Goal: Task Accomplishment & Management: Manage account settings

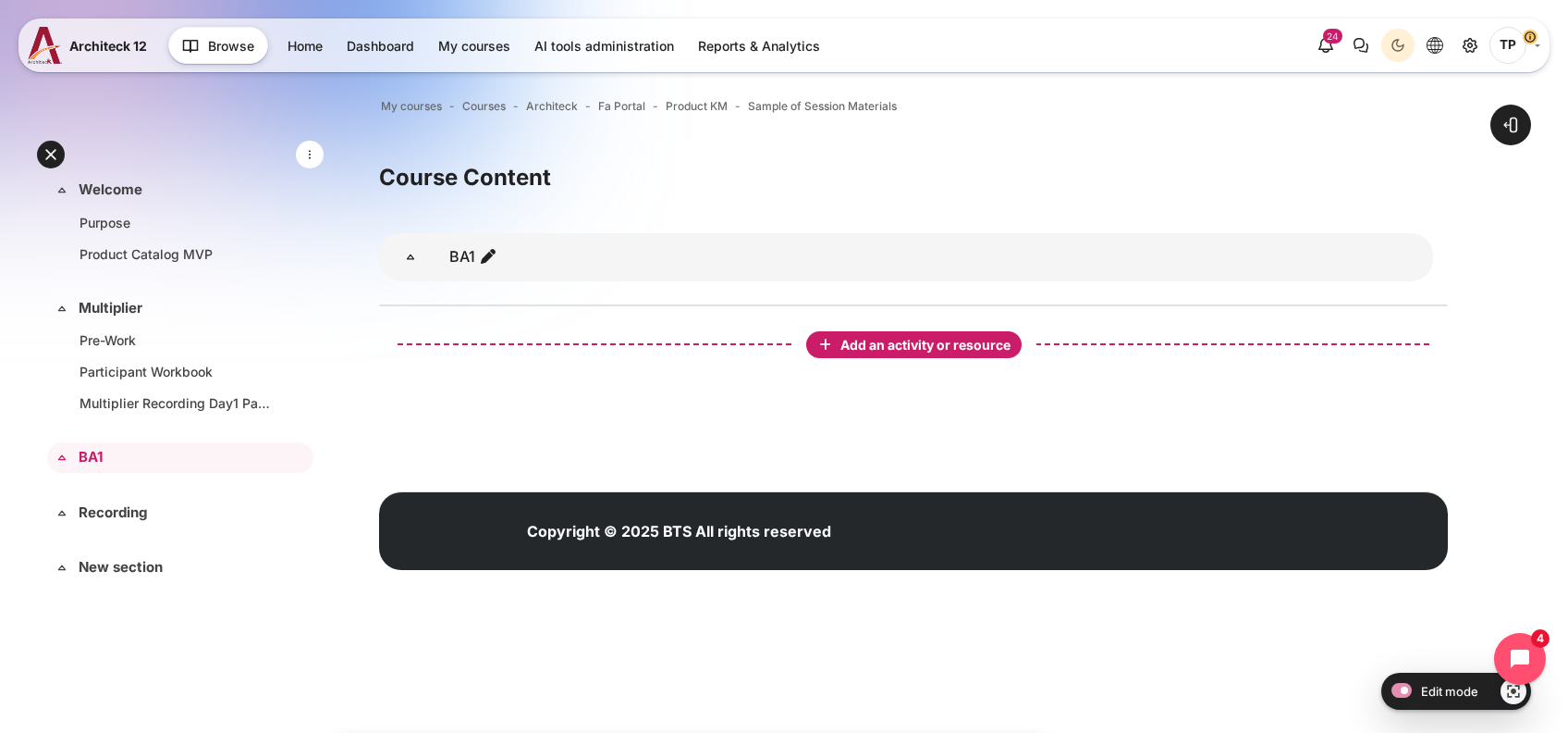
click at [870, 348] on span "Add an activity or resource" at bounding box center [927, 345] width 173 height 16
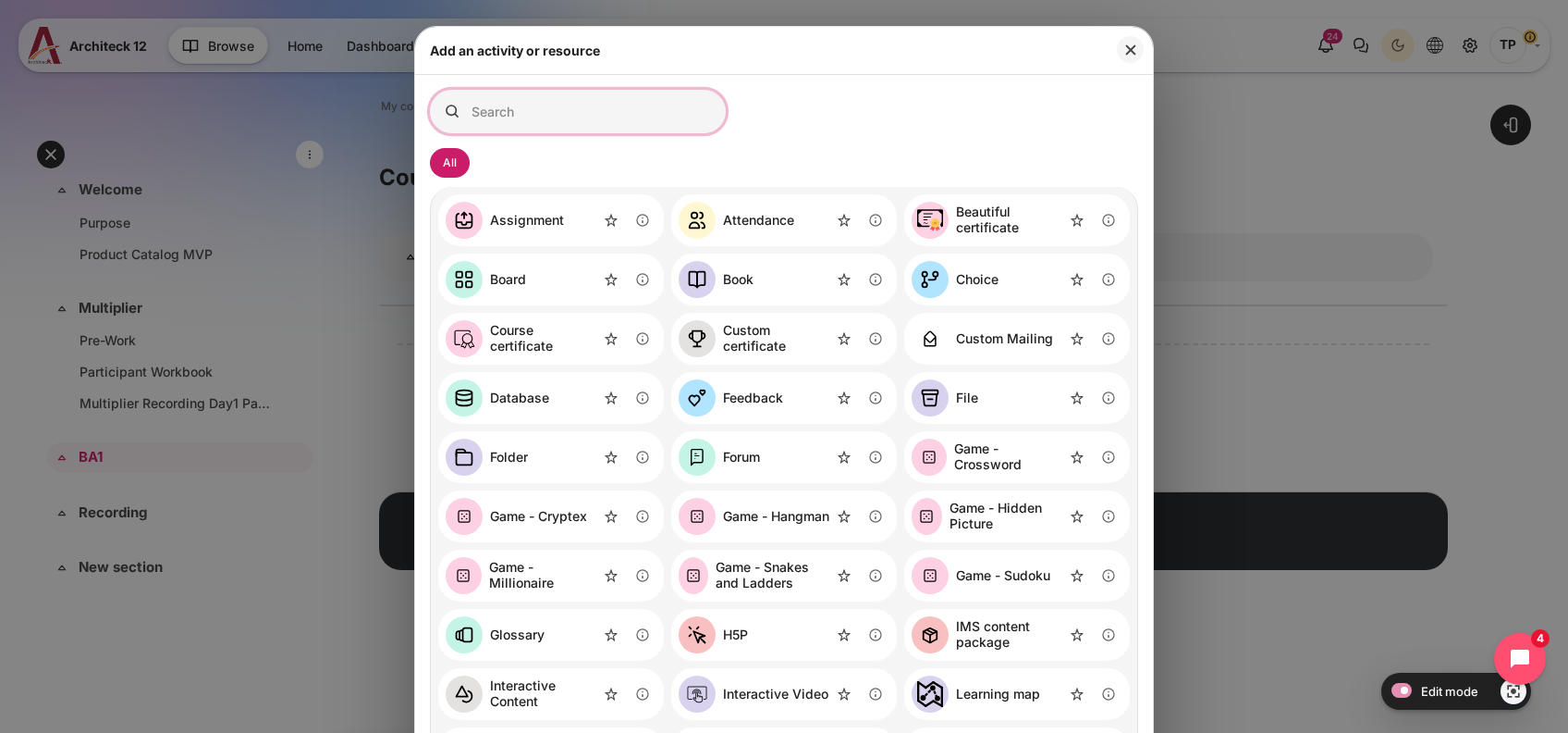
click at [554, 104] on input "Search for activities by name or description" at bounding box center [578, 112] width 296 height 43
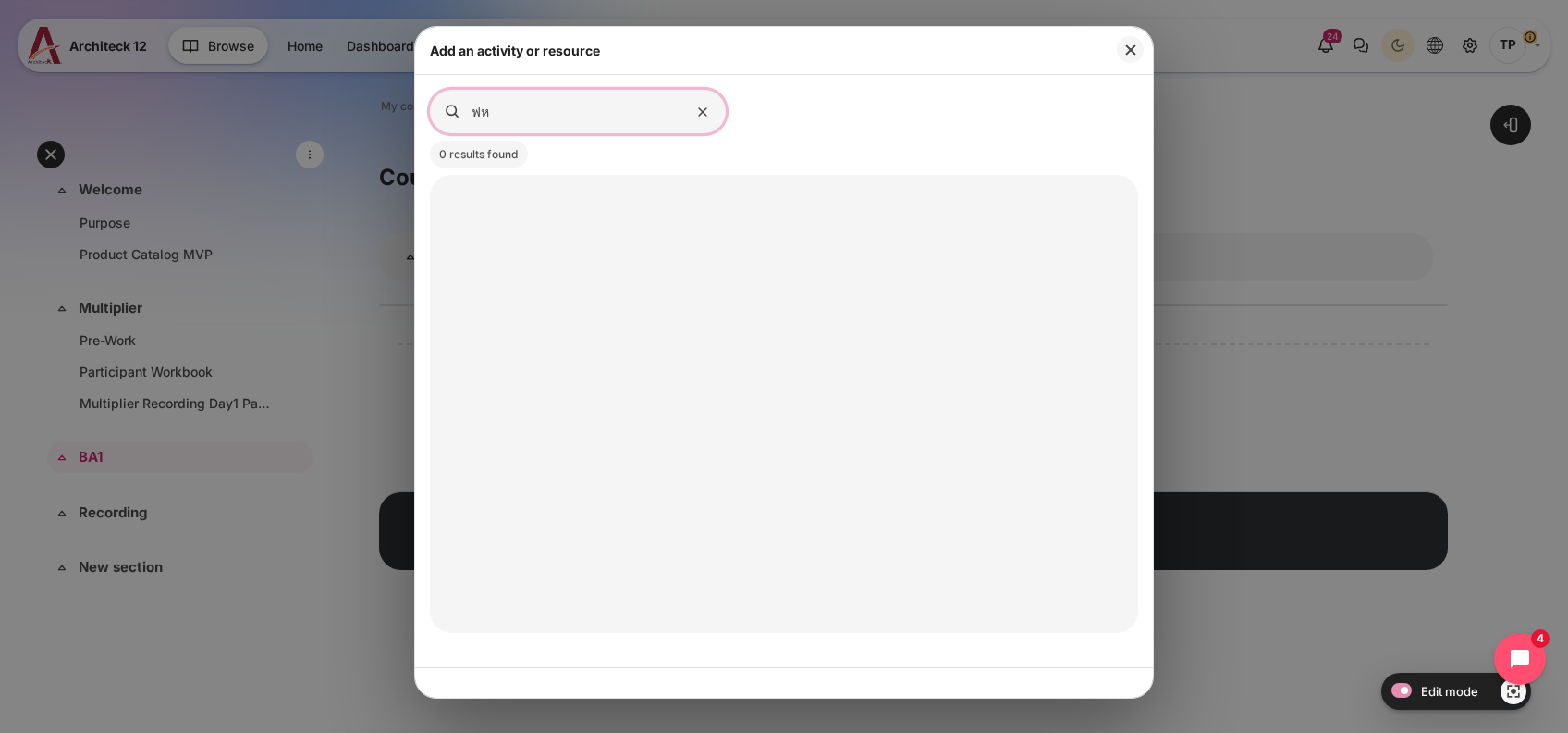
type input "ฟ"
type input "assign"
click at [530, 209] on div "Assignment" at bounding box center [523, 205] width 74 height 16
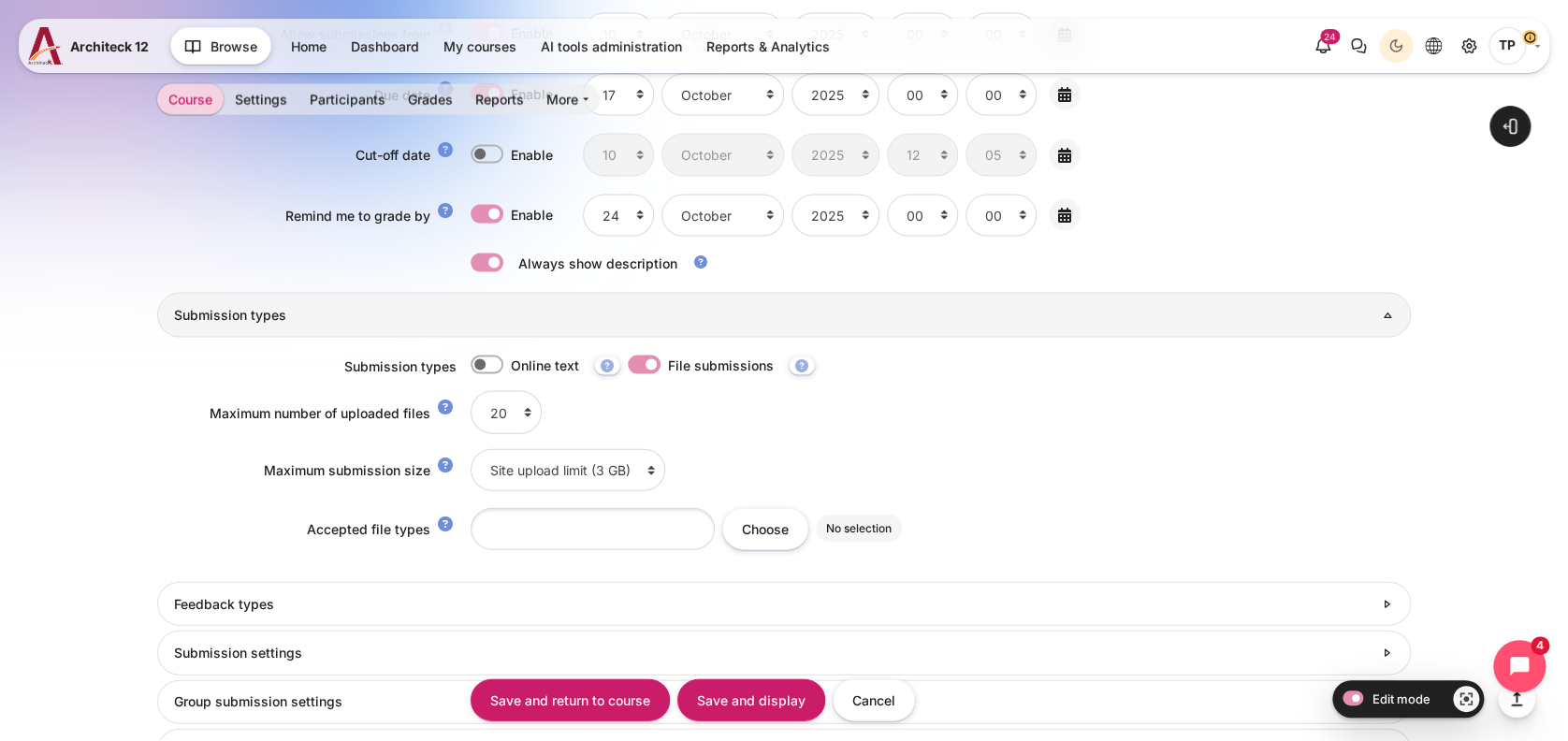
scroll to position [1860, 0]
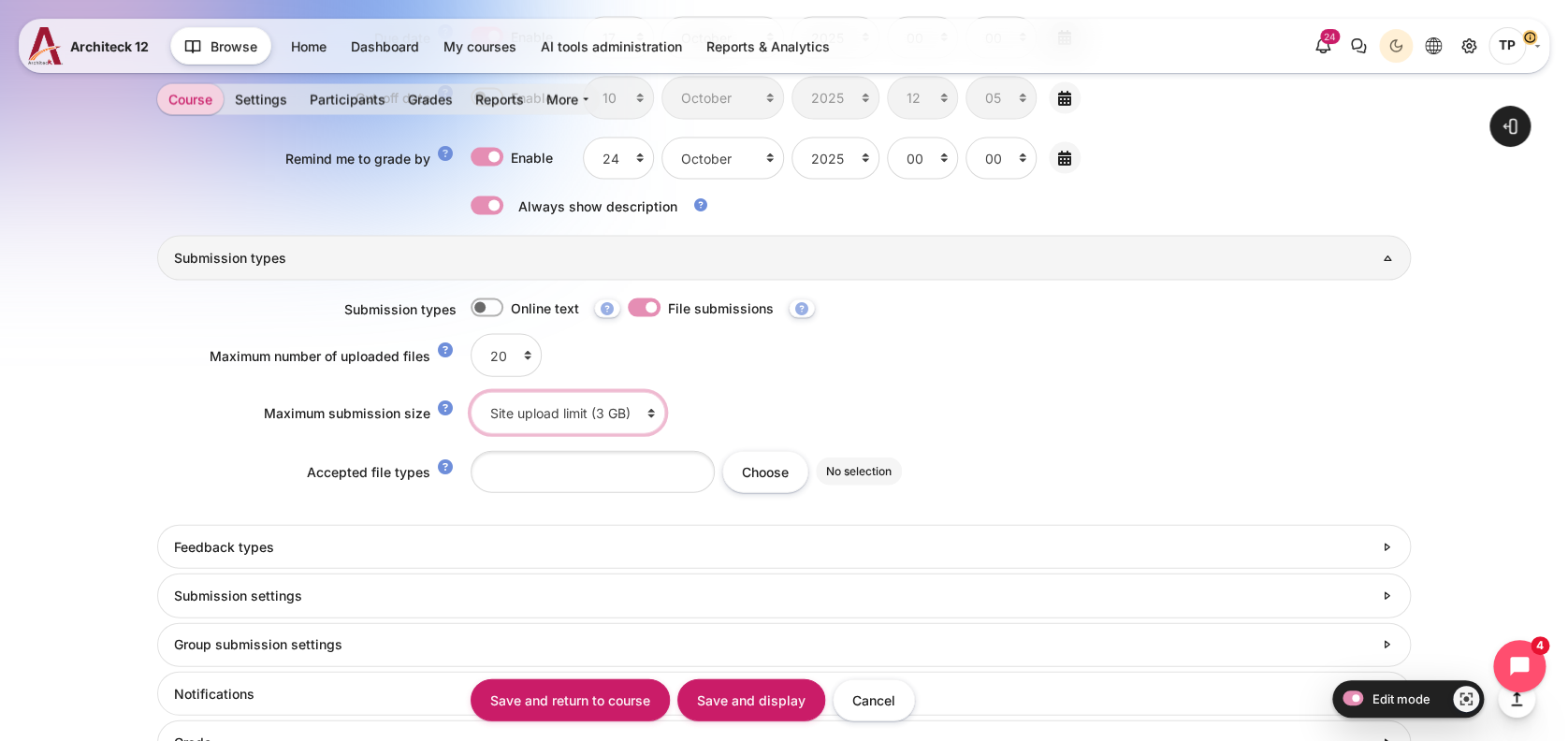
click at [563, 404] on select "Site upload limit (3 GB) 3 GB 2 GB 1 GB 750 MB 500 MB 250 MB 100 MB 50 MB 20 MB…" at bounding box center [568, 413] width 194 height 42
click at [611, 422] on select "Site upload limit (3 GB) 3 GB 2 GB 1 GB 750 MB 500 MB 250 MB 100 MB 50 MB 20 MB…" at bounding box center [568, 413] width 194 height 42
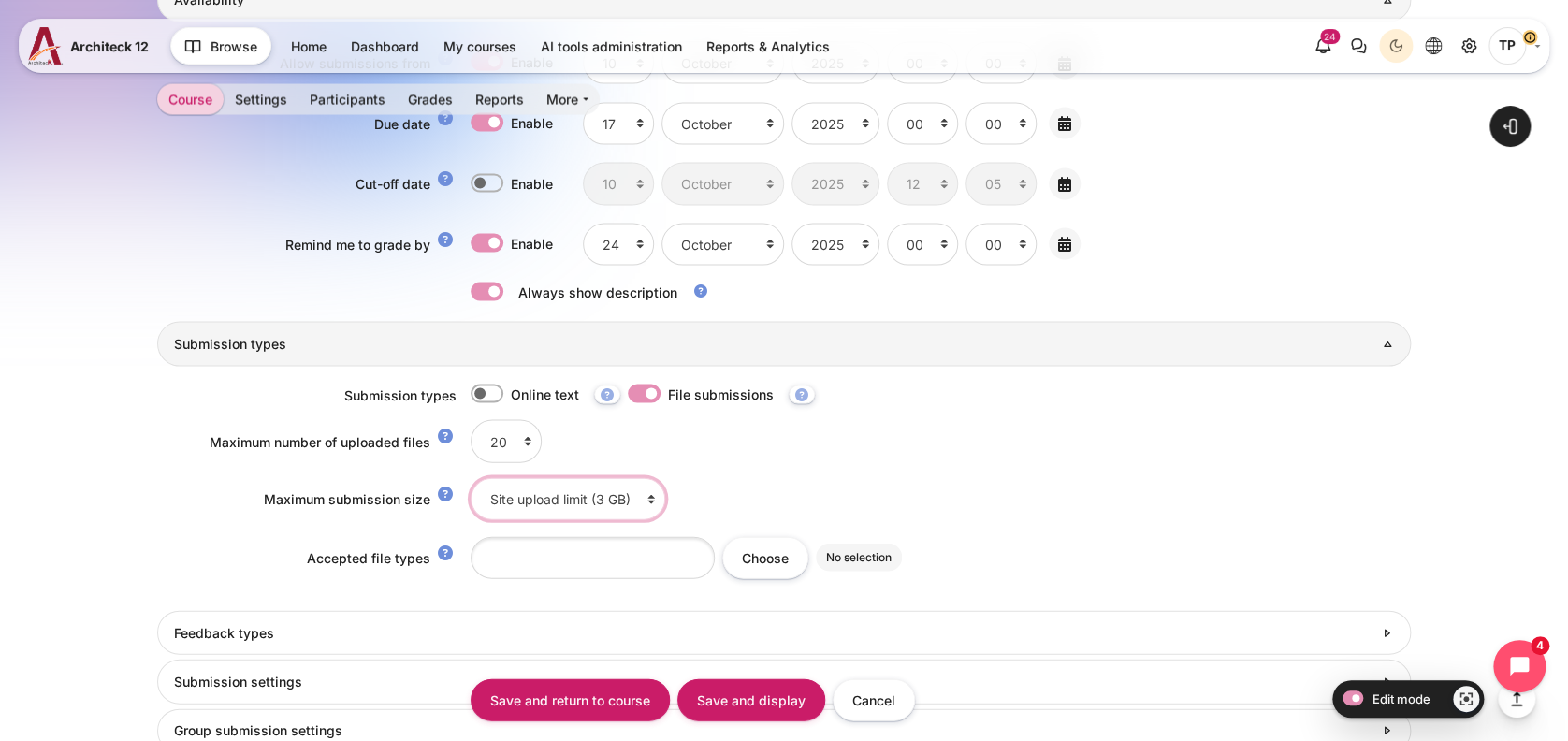
scroll to position [1736, 0]
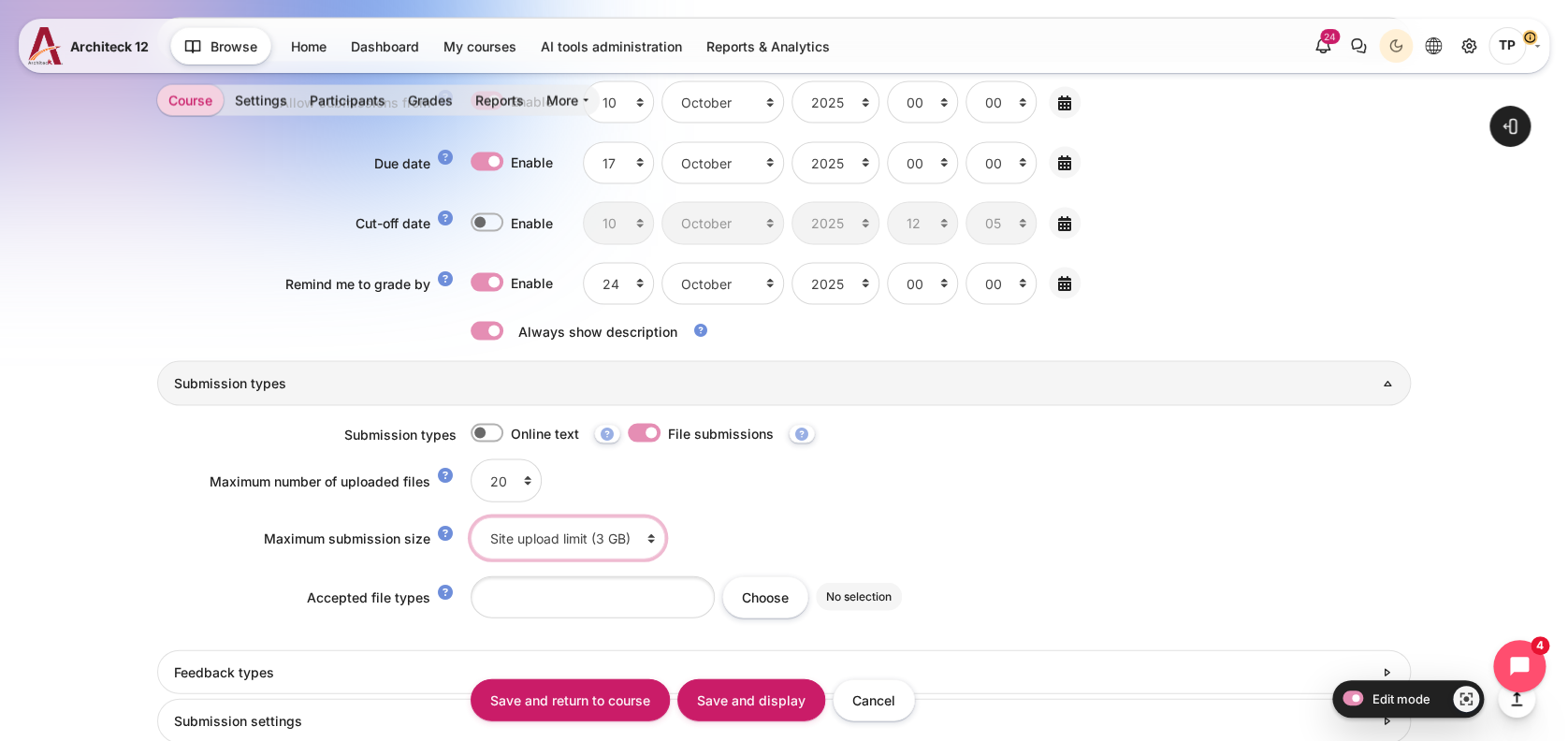
click at [534, 539] on select "Site upload limit (3 GB) 3 GB 2 GB 1 GB 750 MB 500 MB 250 MB 100 MB 50 MB 20 MB…" at bounding box center [568, 537] width 194 height 42
click at [589, 539] on select "Site upload limit (3 GB) 3 GB 2 GB 1 GB 750 MB 500 MB 250 MB 100 MB 50 MB 20 MB…" at bounding box center [568, 537] width 194 height 42
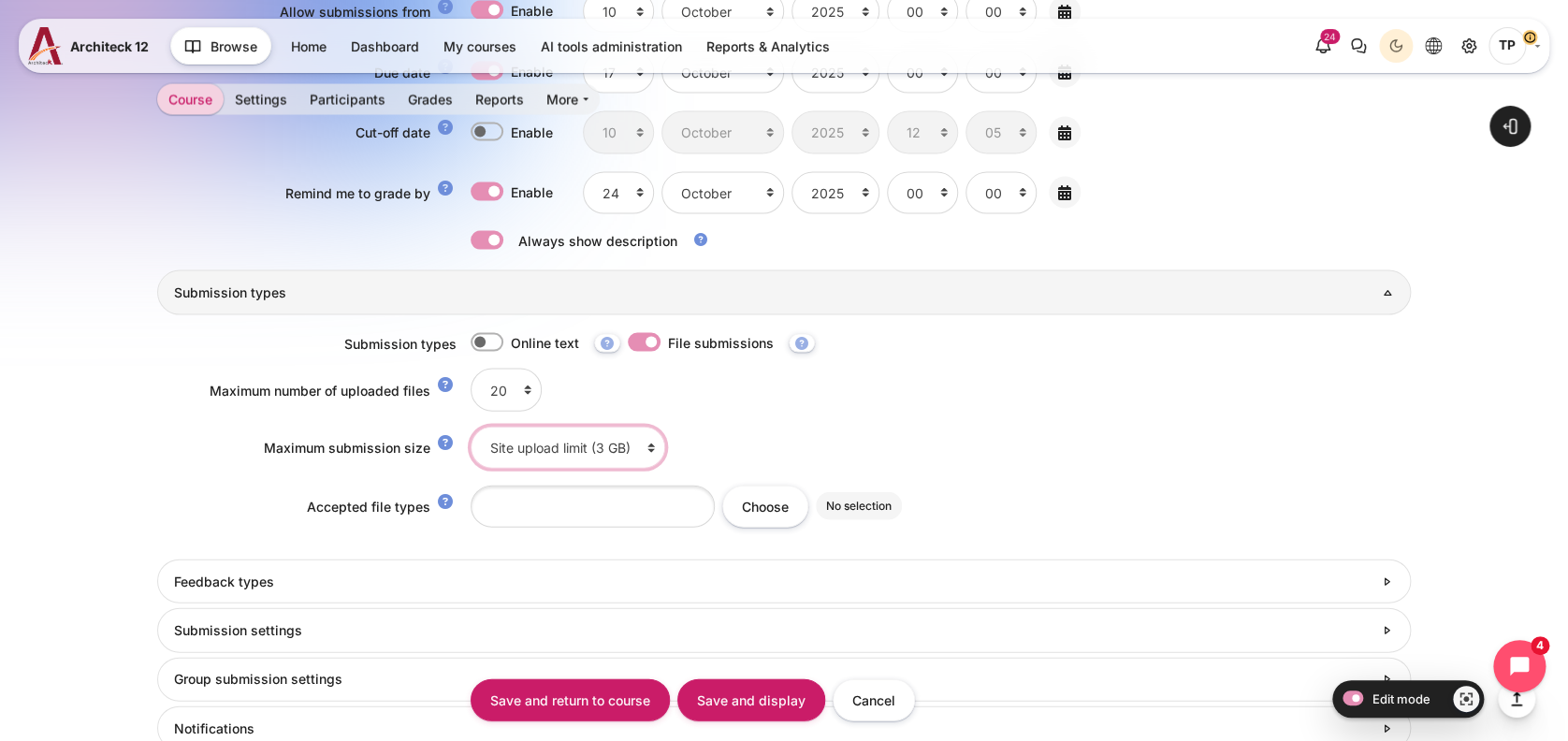
scroll to position [1860, 0]
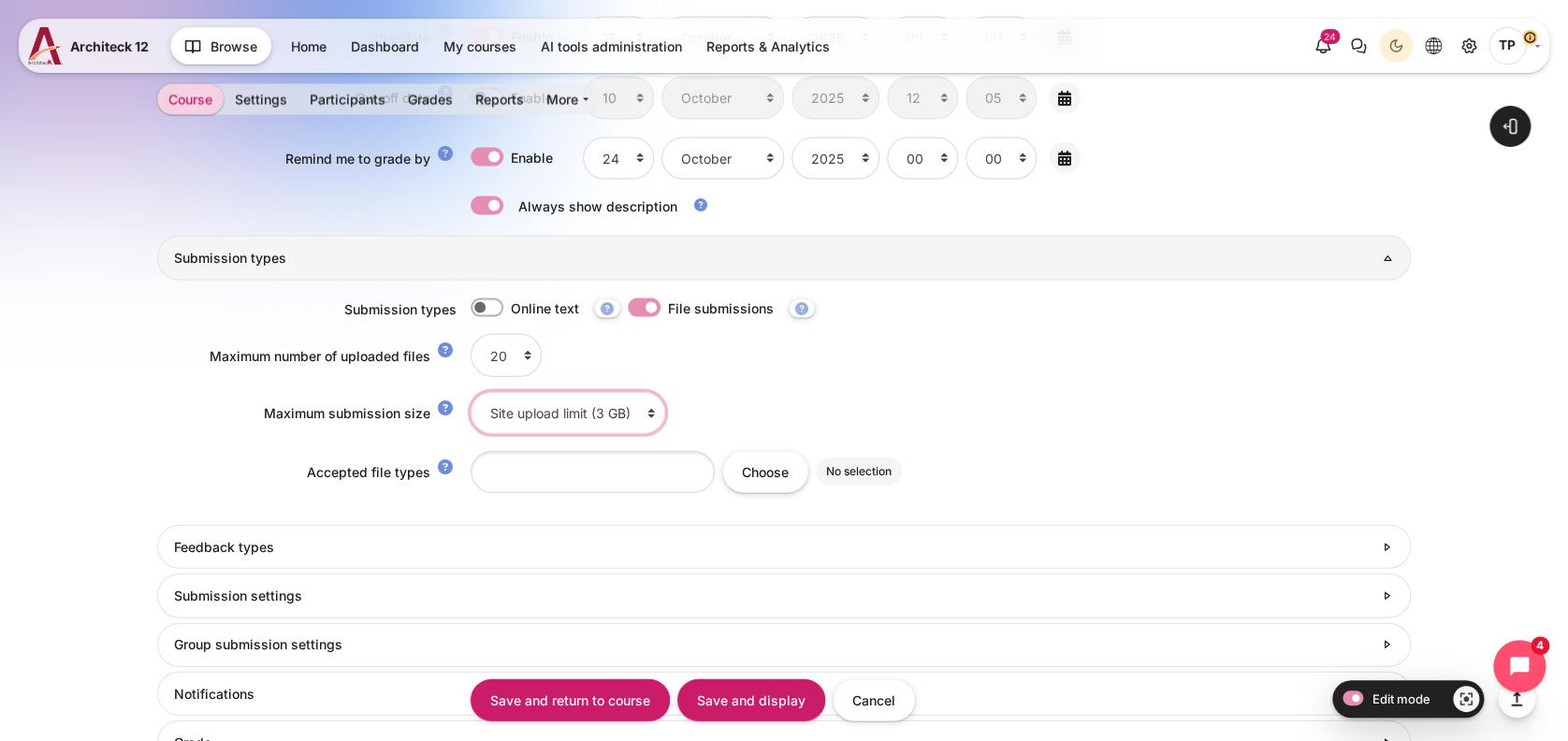
click at [544, 392] on select "Site upload limit (3 GB) 3 GB 2 GB 1 GB 750 MB 500 MB 250 MB 100 MB 50 MB 20 MB…" at bounding box center [568, 413] width 194 height 42
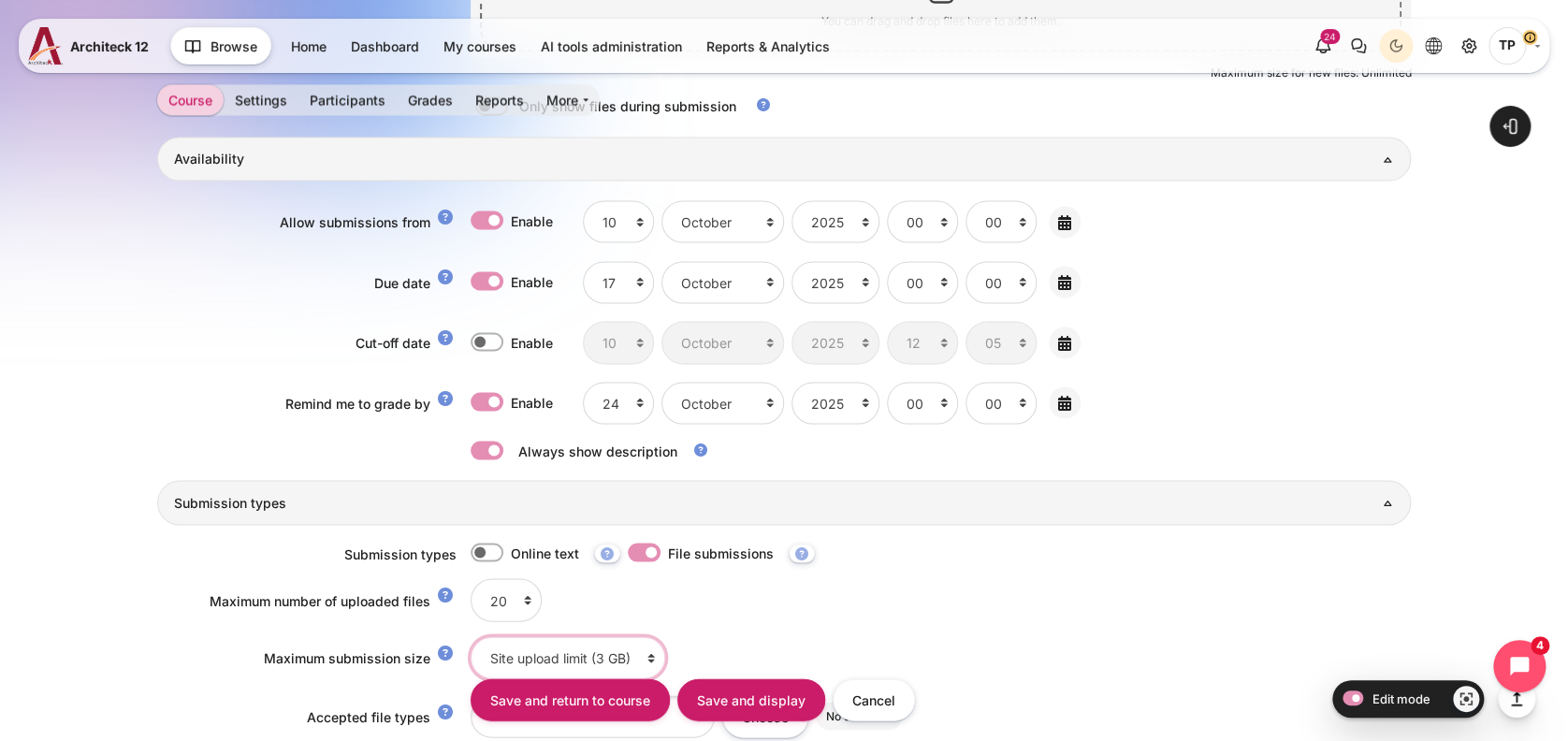
scroll to position [1610, 0]
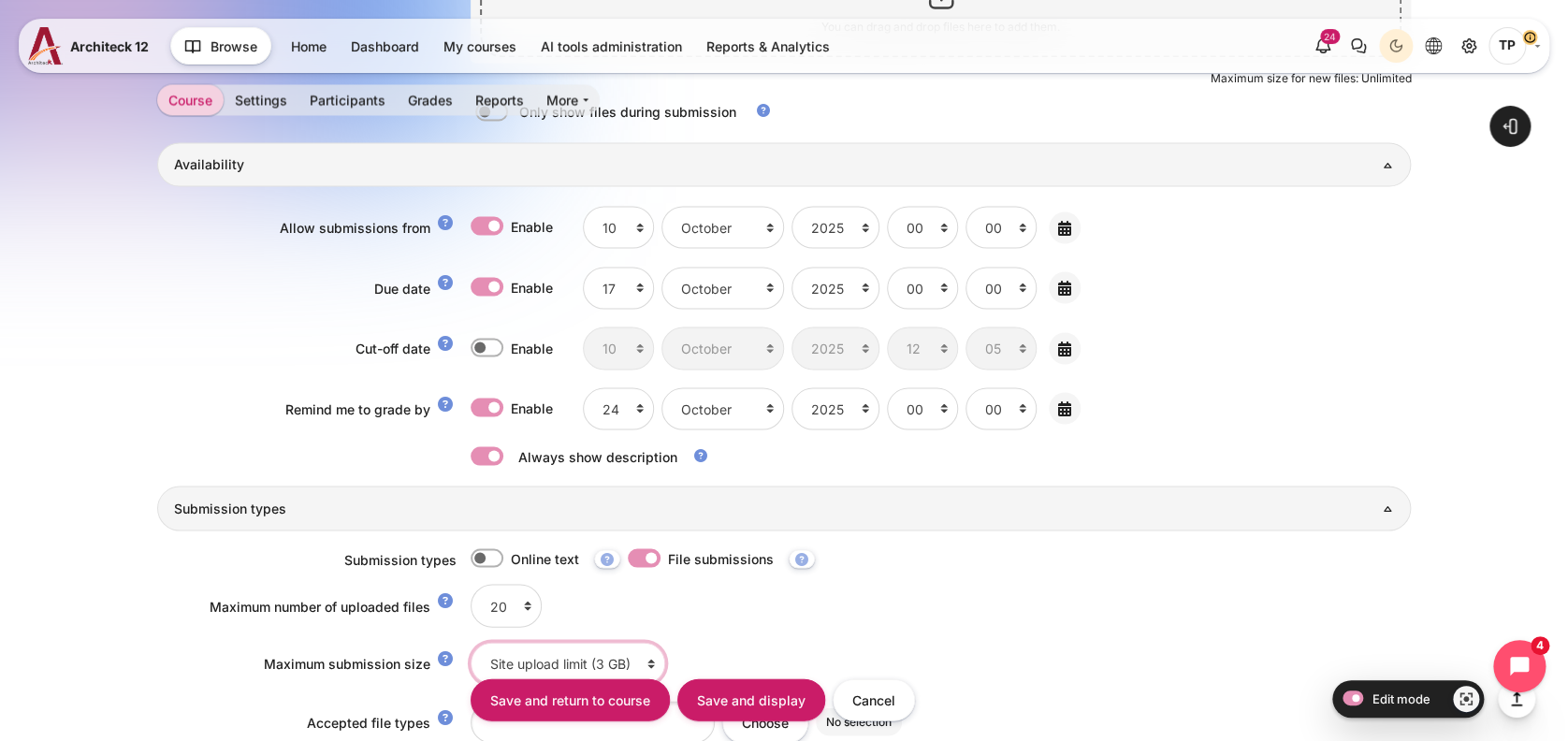
click at [550, 656] on select "Site upload limit (3 GB) 3 GB 2 GB 1 GB 750 MB 500 MB 250 MB 100 MB 50 MB 20 MB…" at bounding box center [568, 663] width 194 height 42
click at [885, 712] on input "Cancel" at bounding box center [873, 698] width 82 height 42
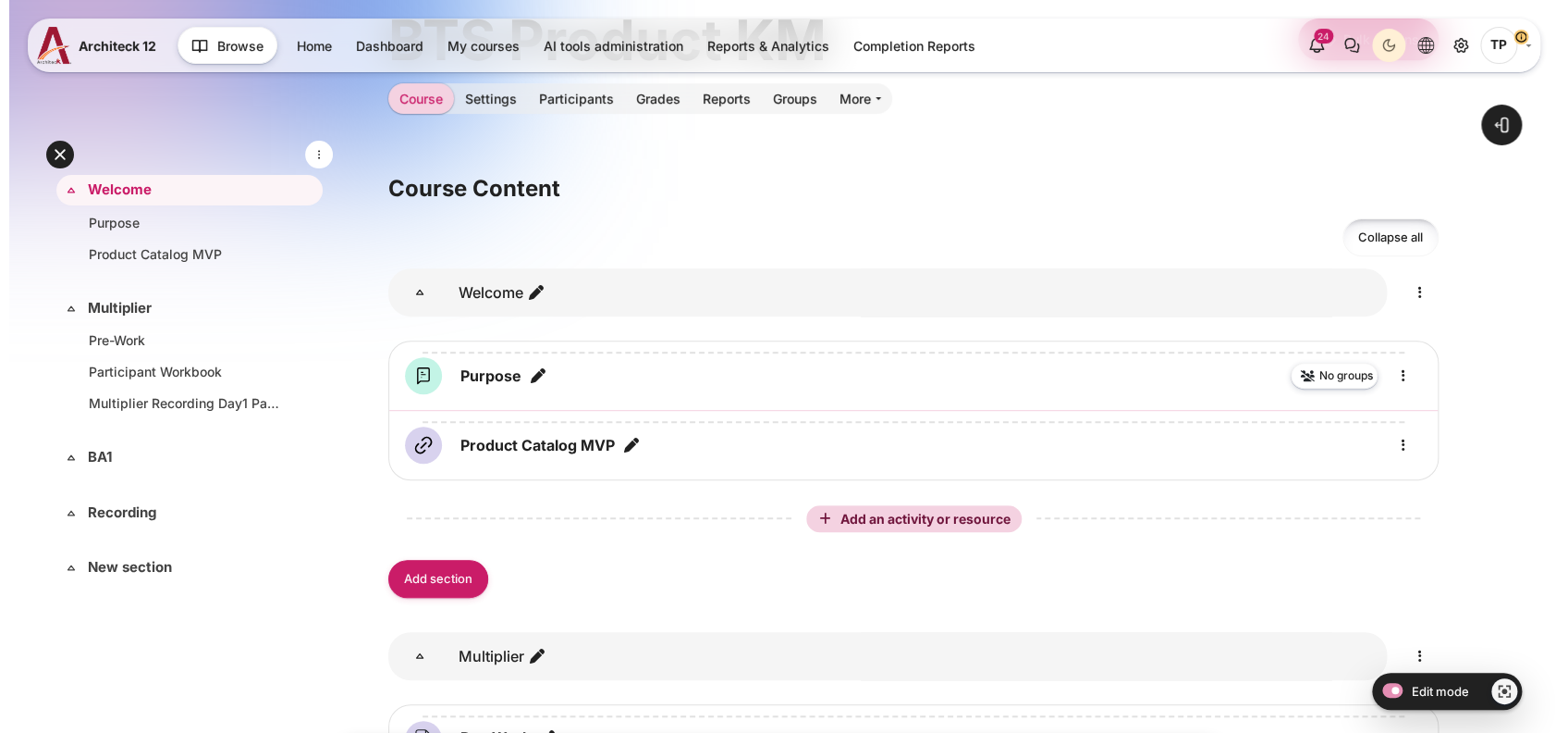
scroll to position [246, 0]
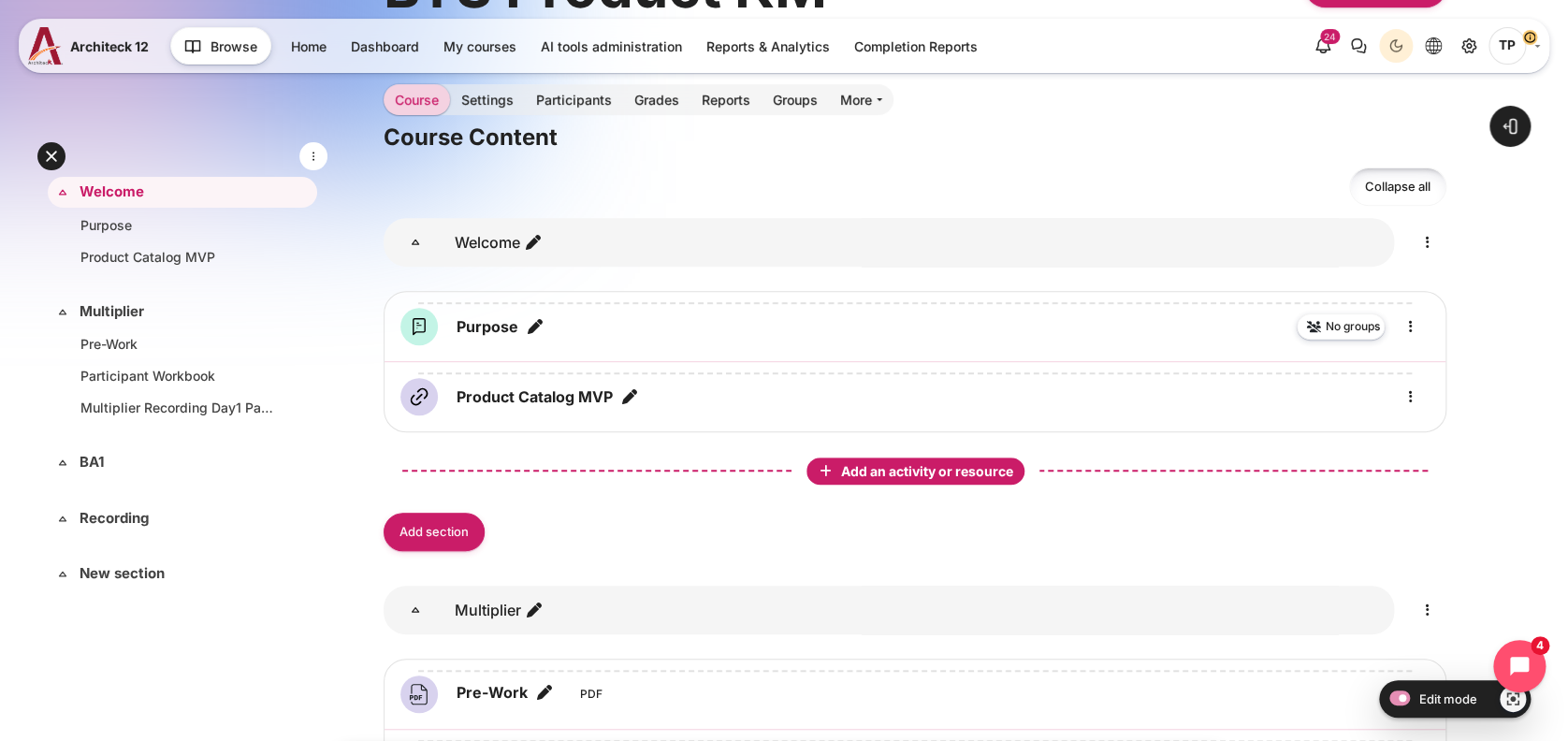
click at [883, 465] on span "Add an activity or resource" at bounding box center [929, 471] width 175 height 16
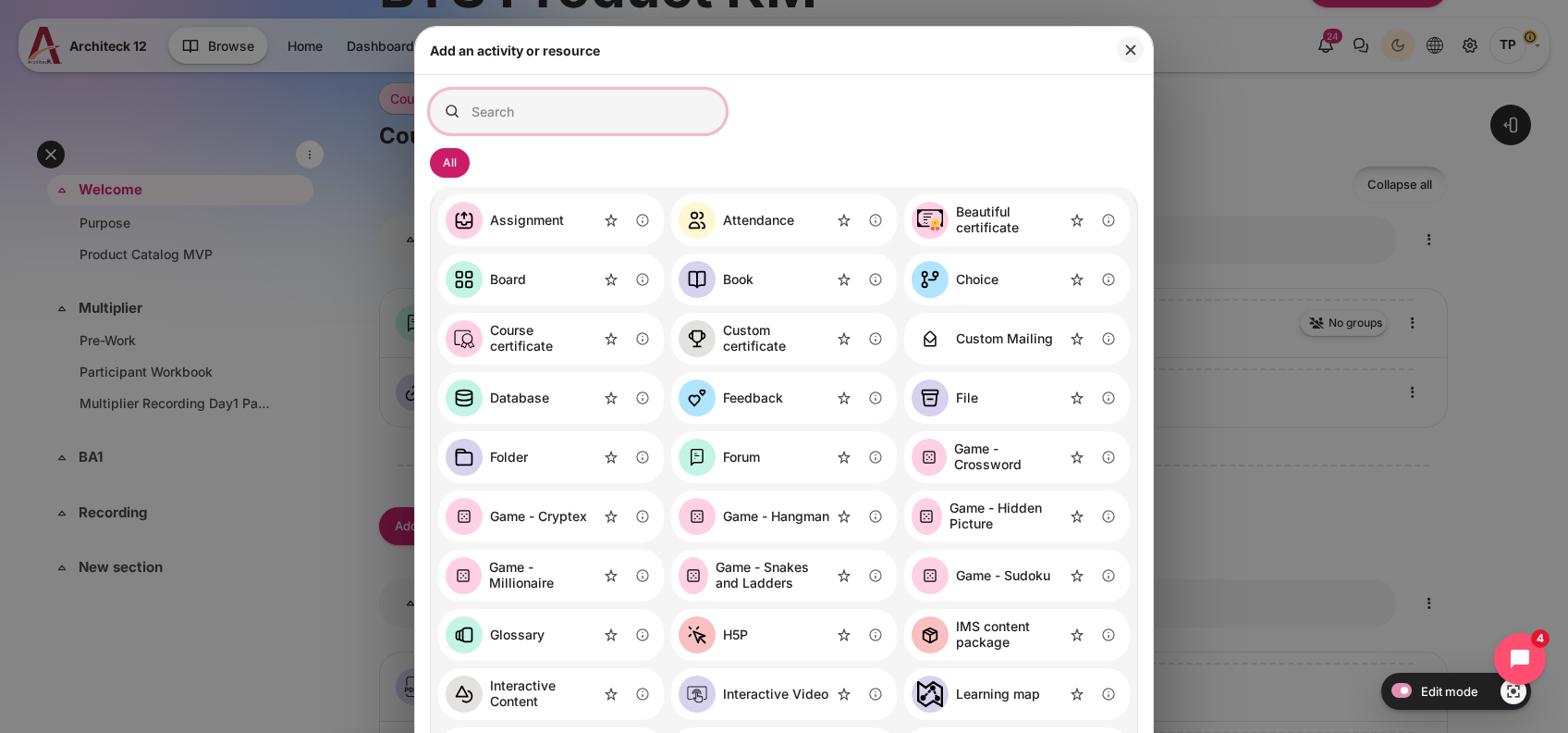
click at [637, 122] on input "Search for activities by name or description" at bounding box center [578, 112] width 296 height 43
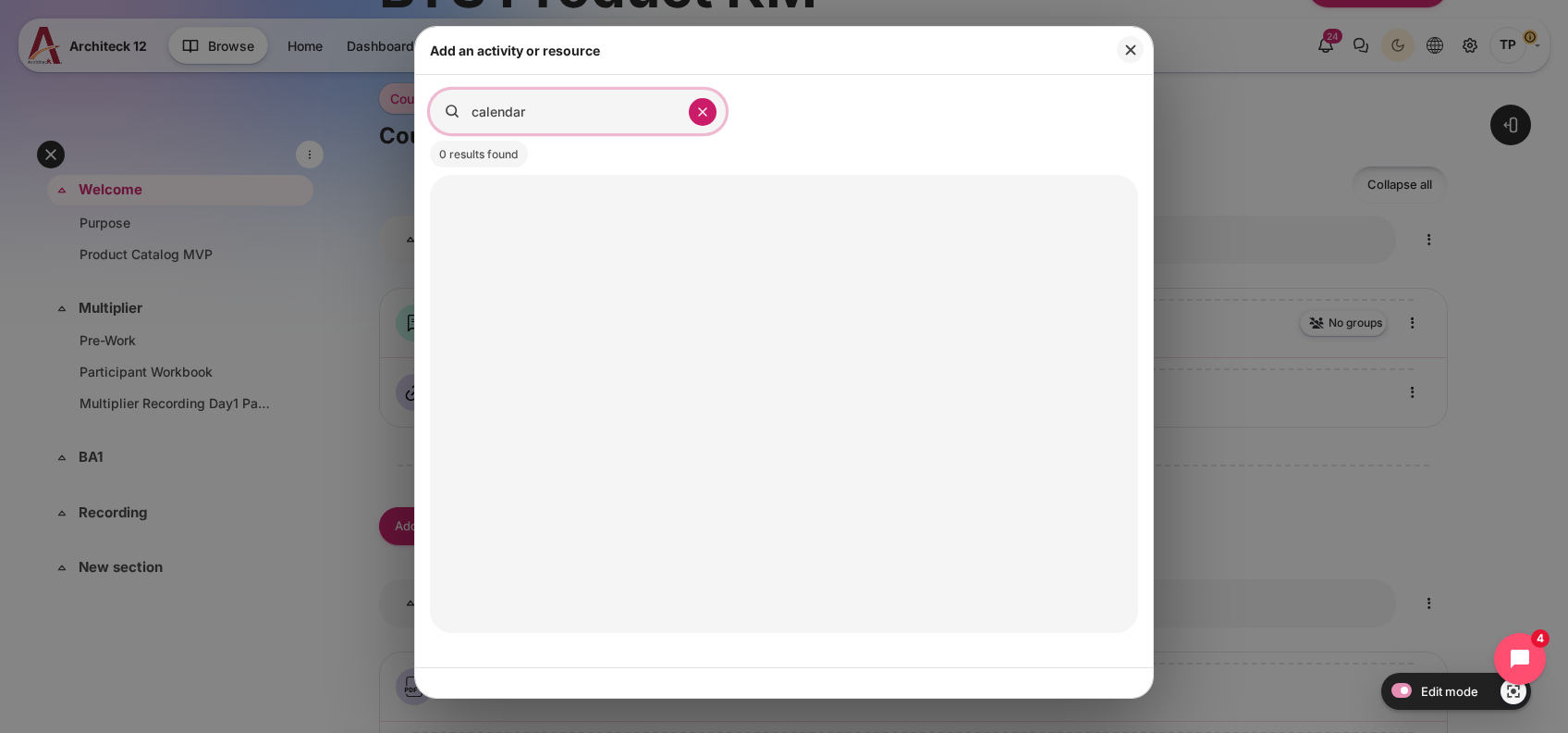
type input "calendar"
click at [708, 117] on icon "Activity modules" at bounding box center [702, 112] width 17 height 23
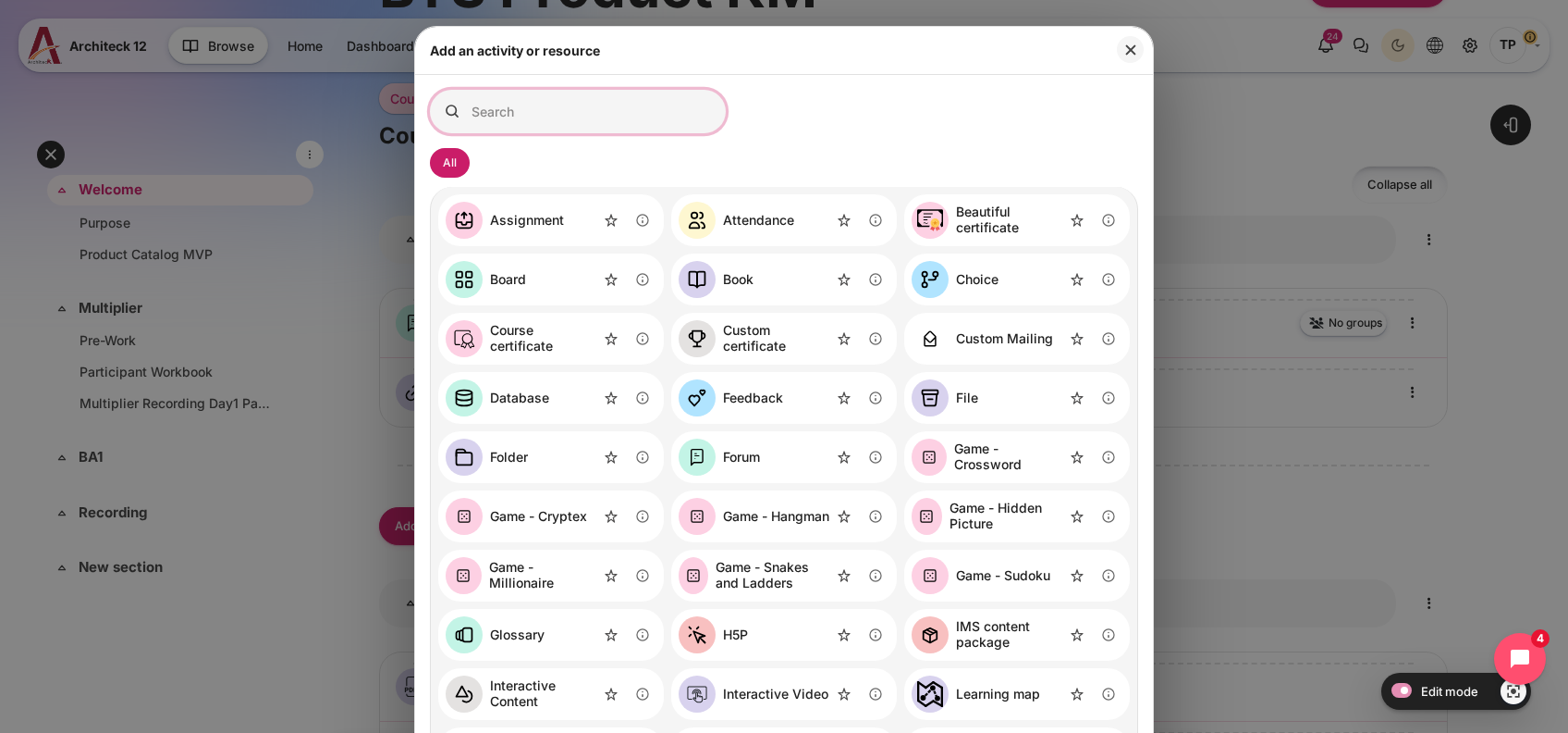
type input "c"
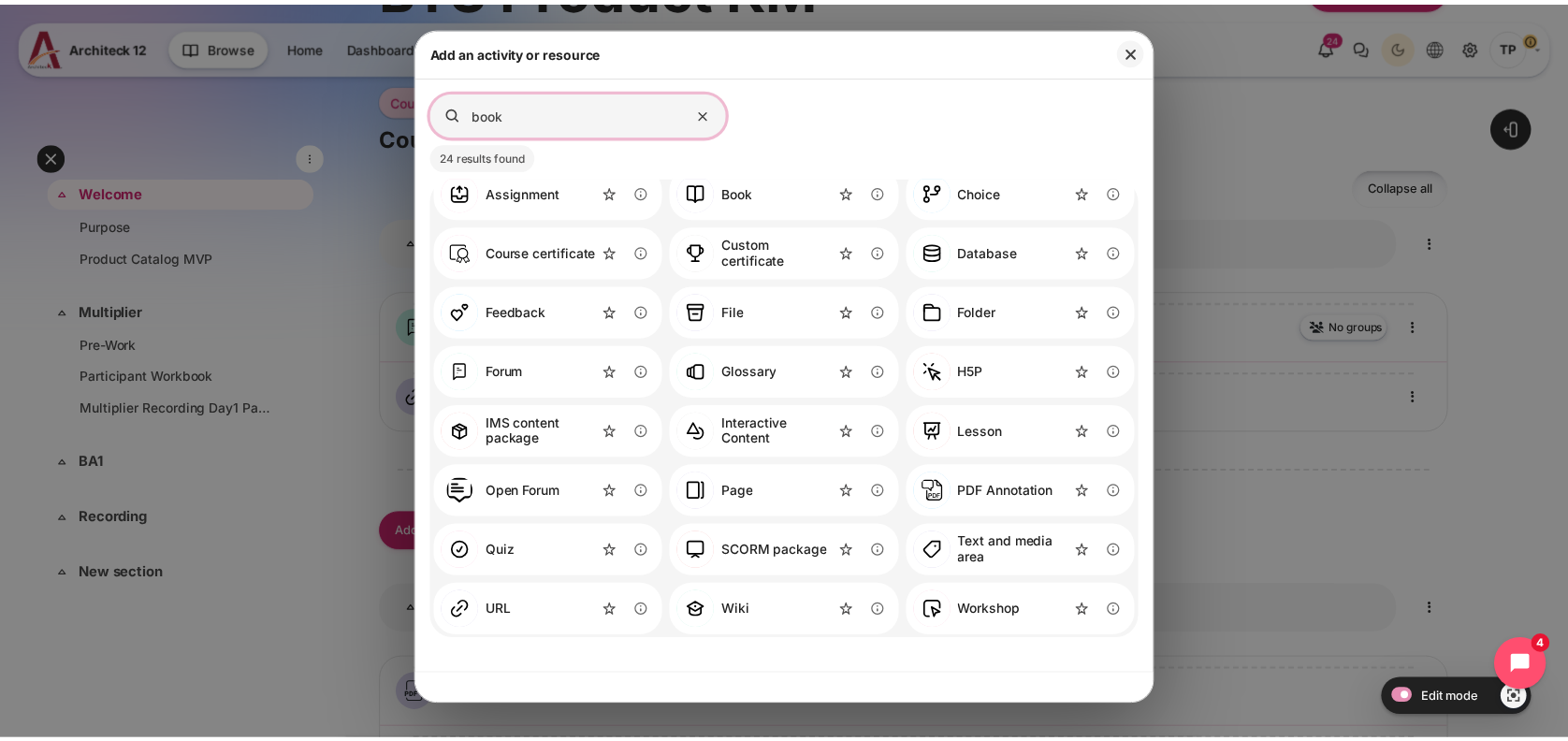
scroll to position [0, 0]
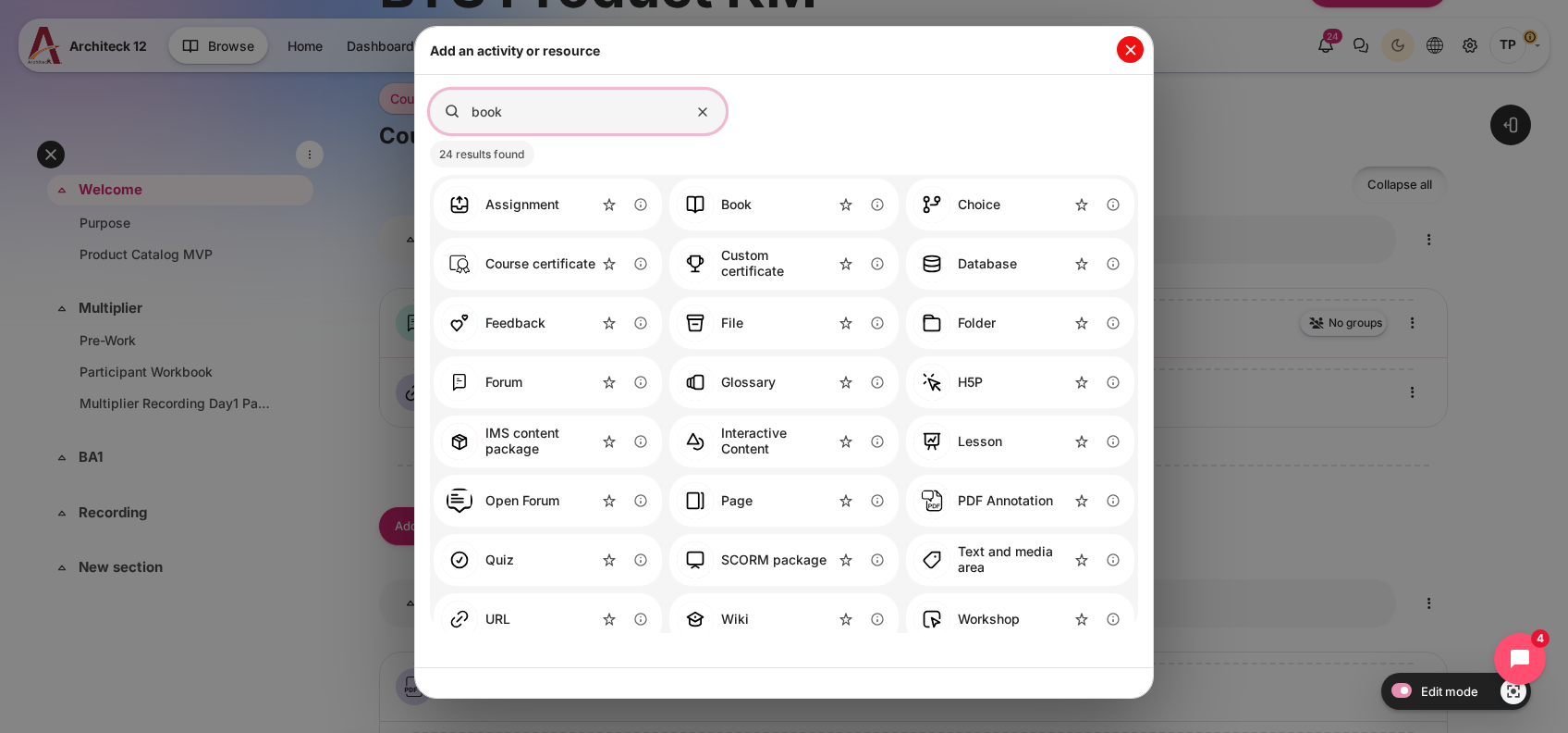
type input "book"
click at [1142, 53] on button "Close" at bounding box center [1129, 49] width 26 height 26
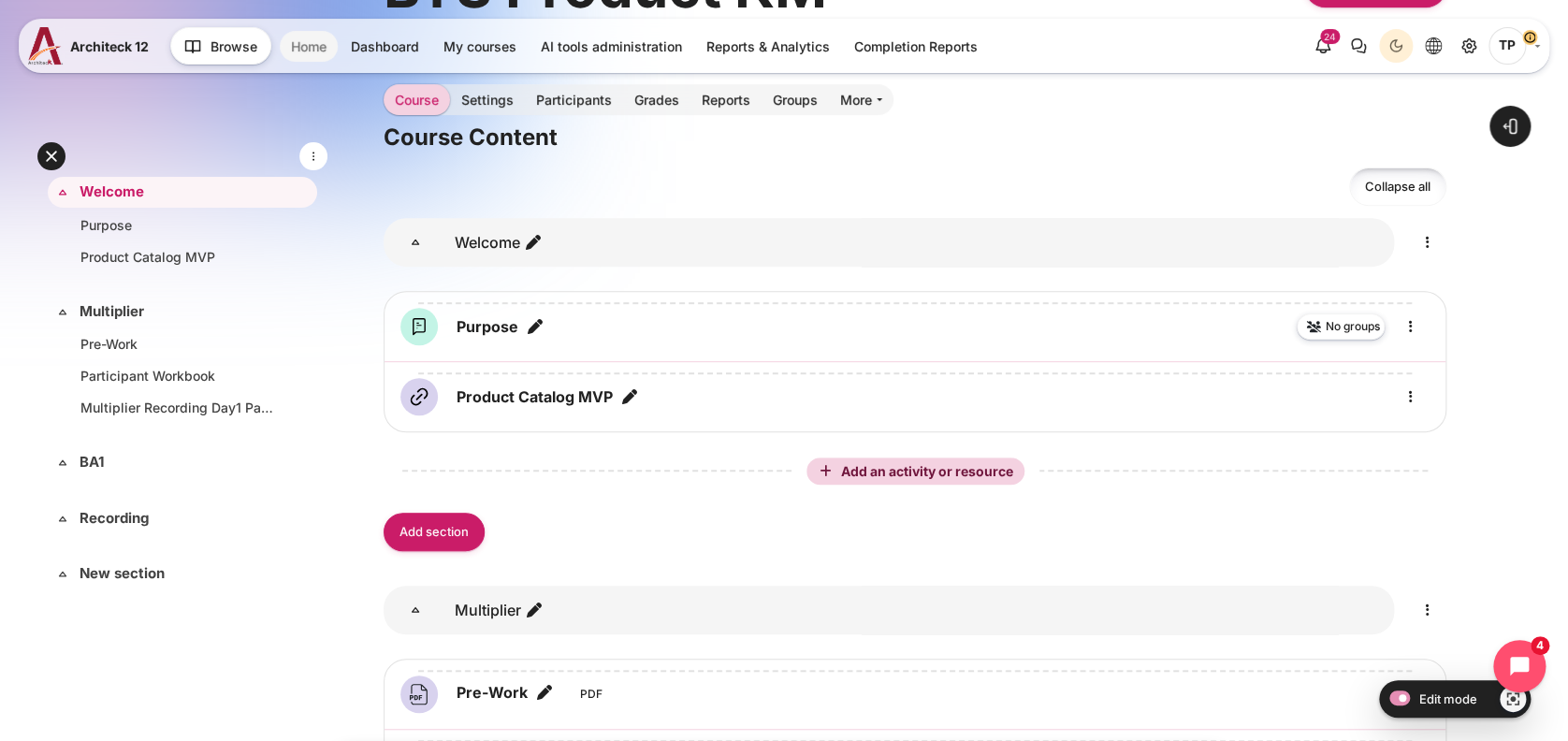
click at [299, 42] on link "Home" at bounding box center [308, 46] width 58 height 31
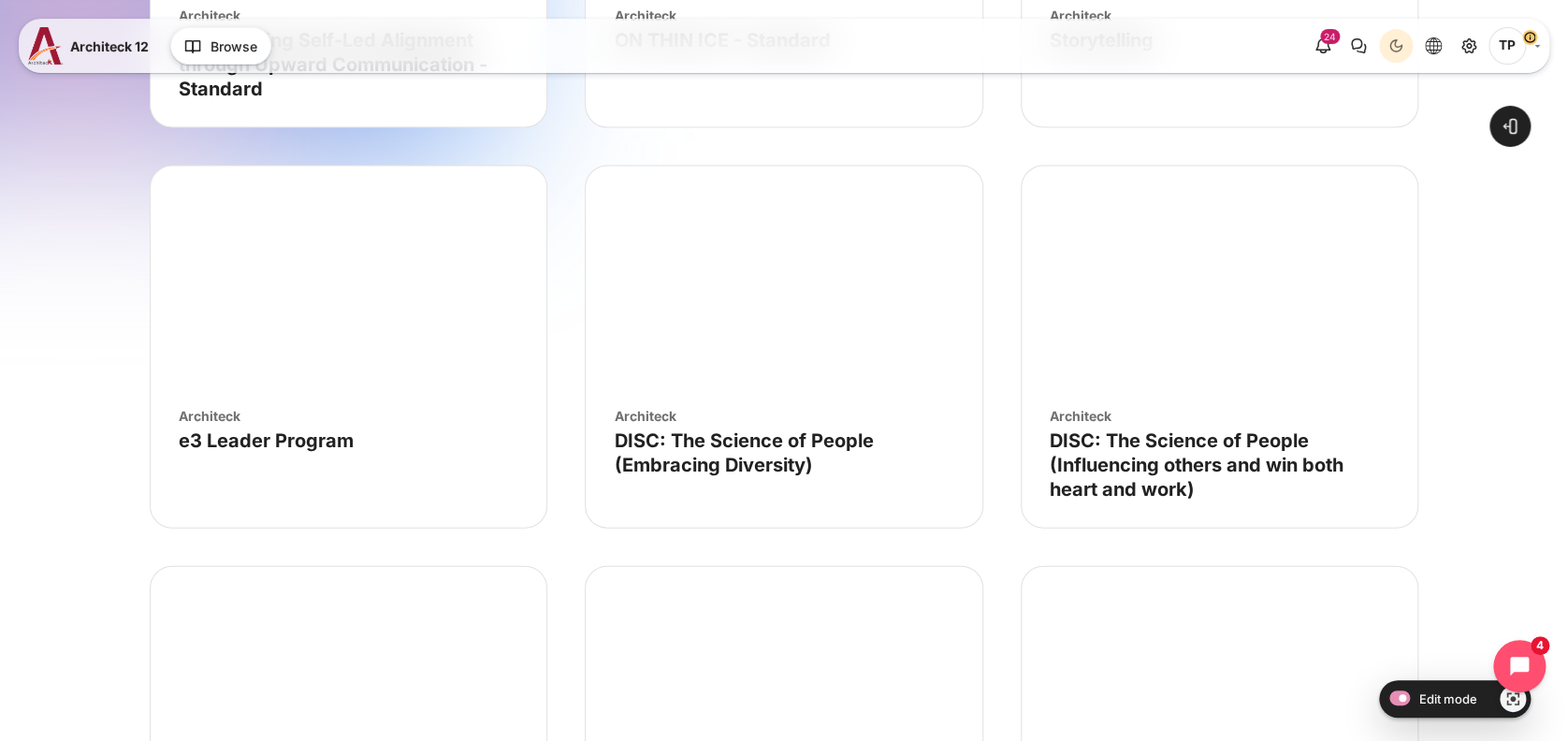
scroll to position [1870, 0]
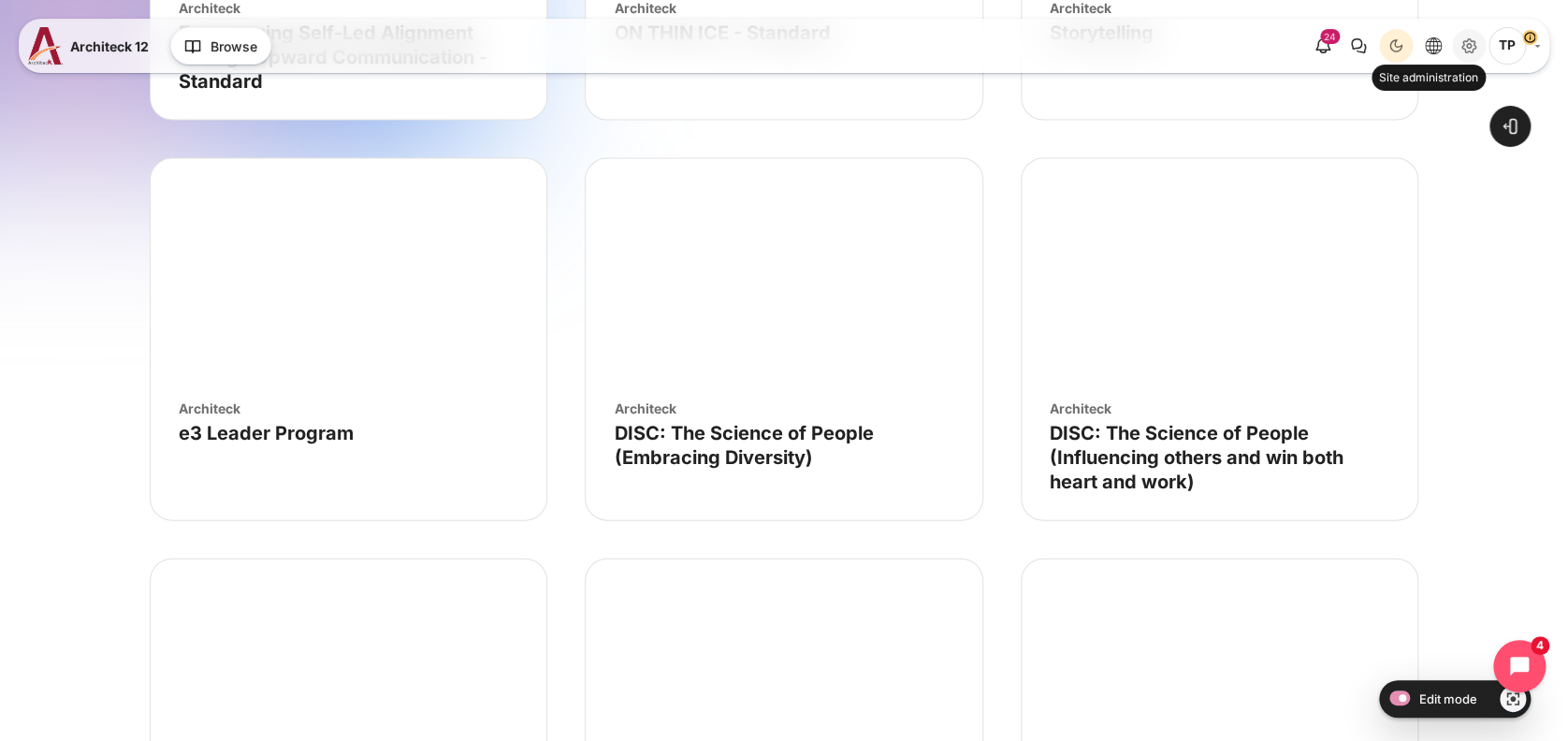
click at [1468, 42] on icon "Site administration" at bounding box center [1469, 46] width 23 height 23
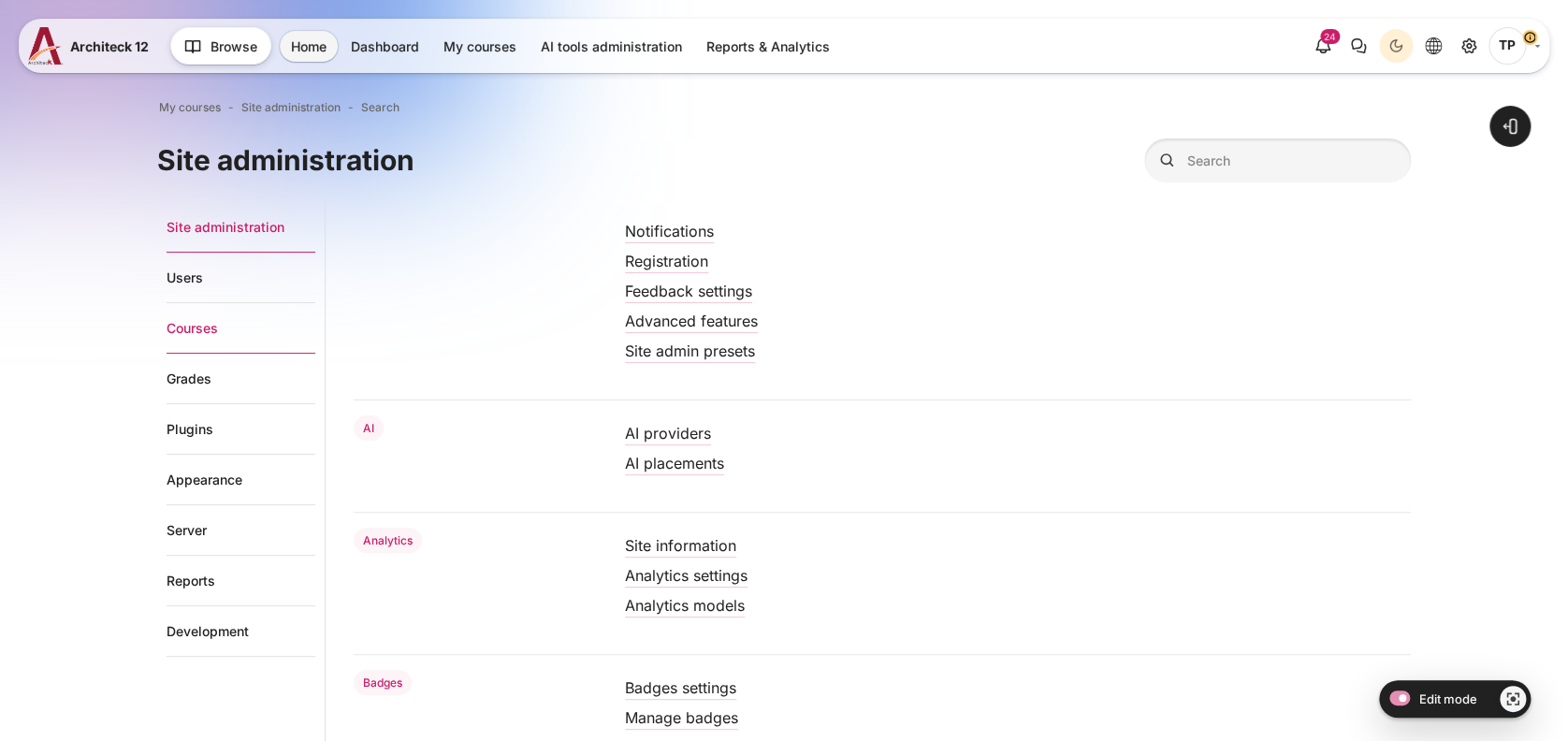
click at [168, 333] on link "Courses" at bounding box center [241, 328] width 149 height 51
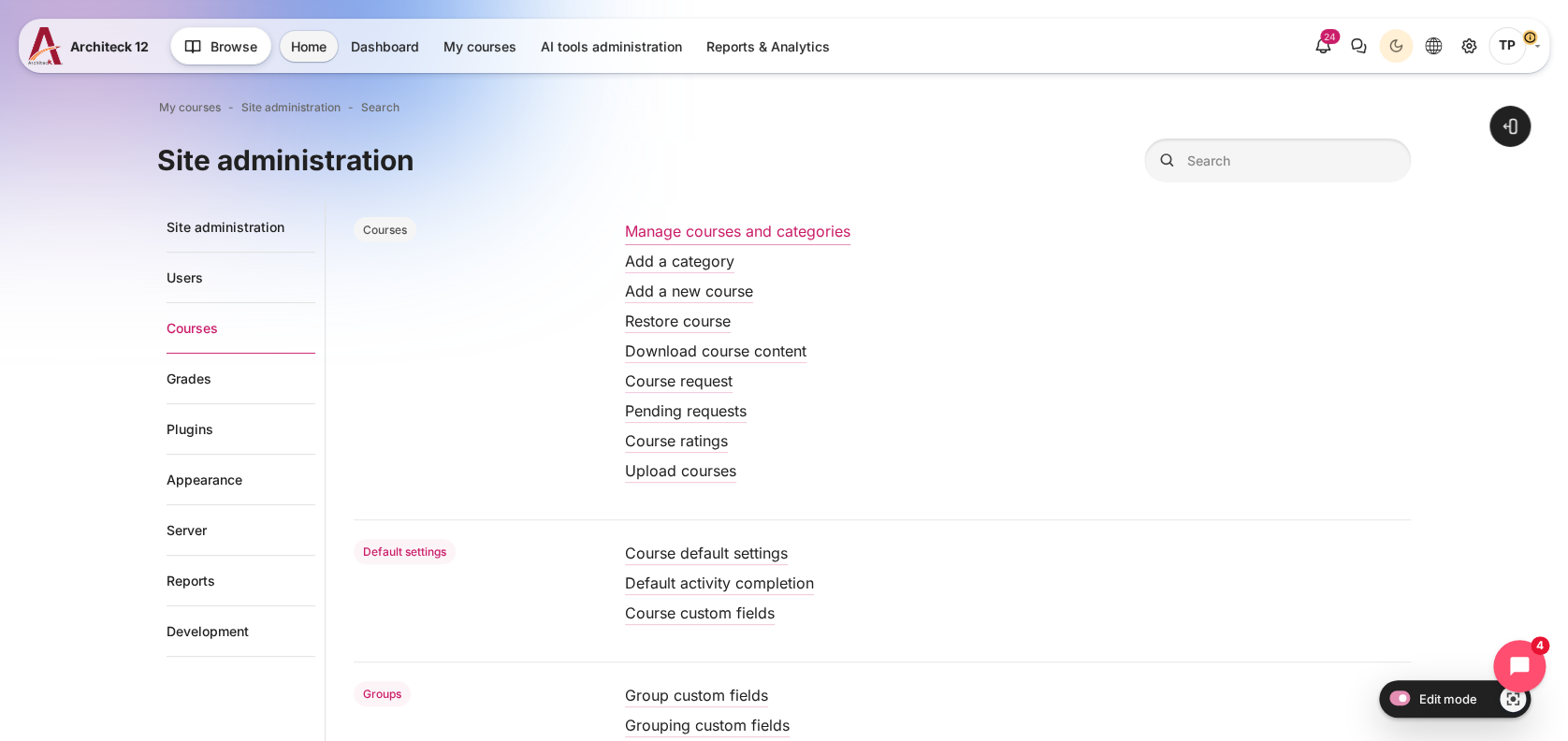
click at [703, 227] on link "Manage courses and categories" at bounding box center [737, 231] width 225 height 19
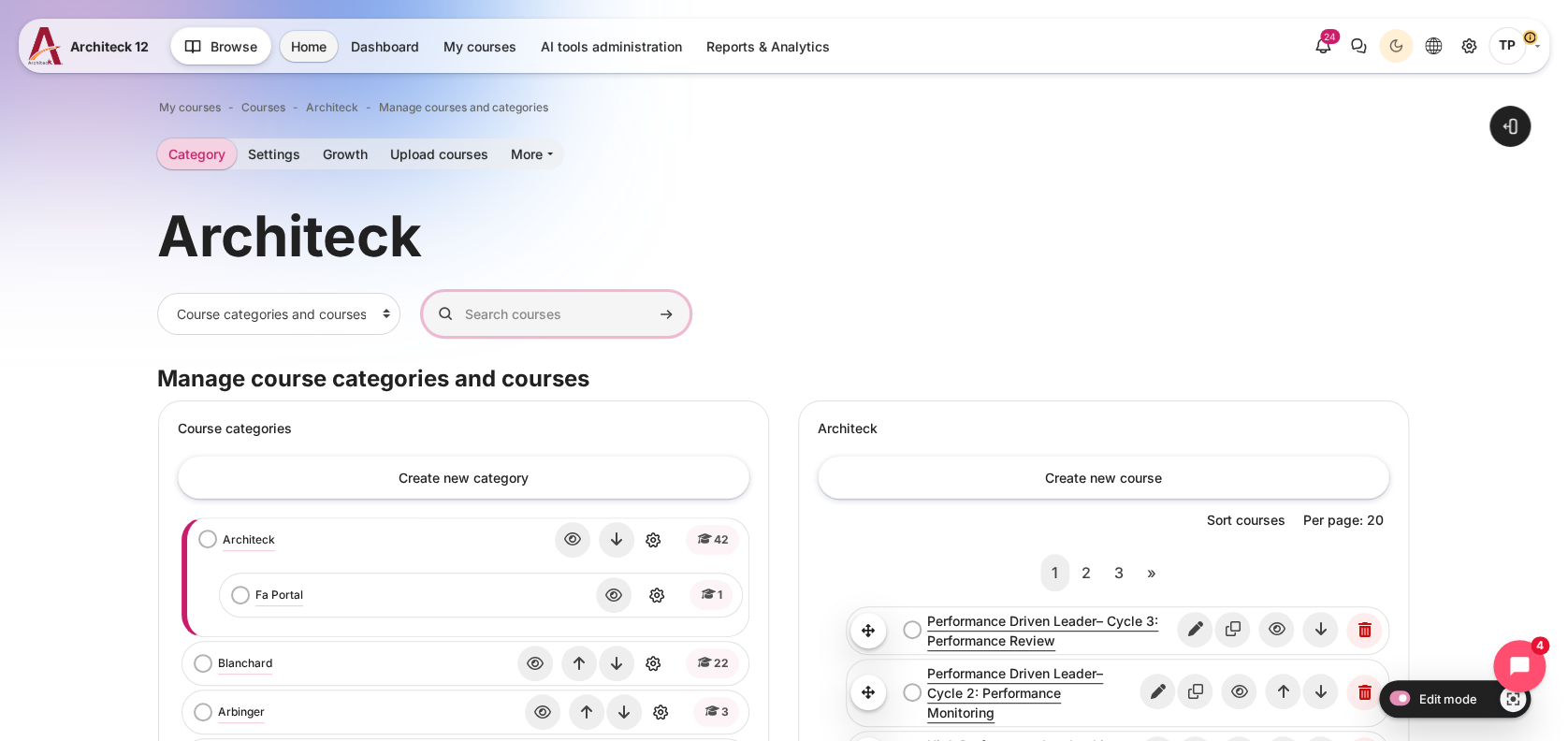
click at [562, 299] on input "Search courses" at bounding box center [556, 314] width 267 height 44
paste input "Coaching Xponential Organization 2024"
type input "Coaching Xponential Organization 2024"
click at [652, 300] on button "Search courses" at bounding box center [666, 314] width 28 height 28
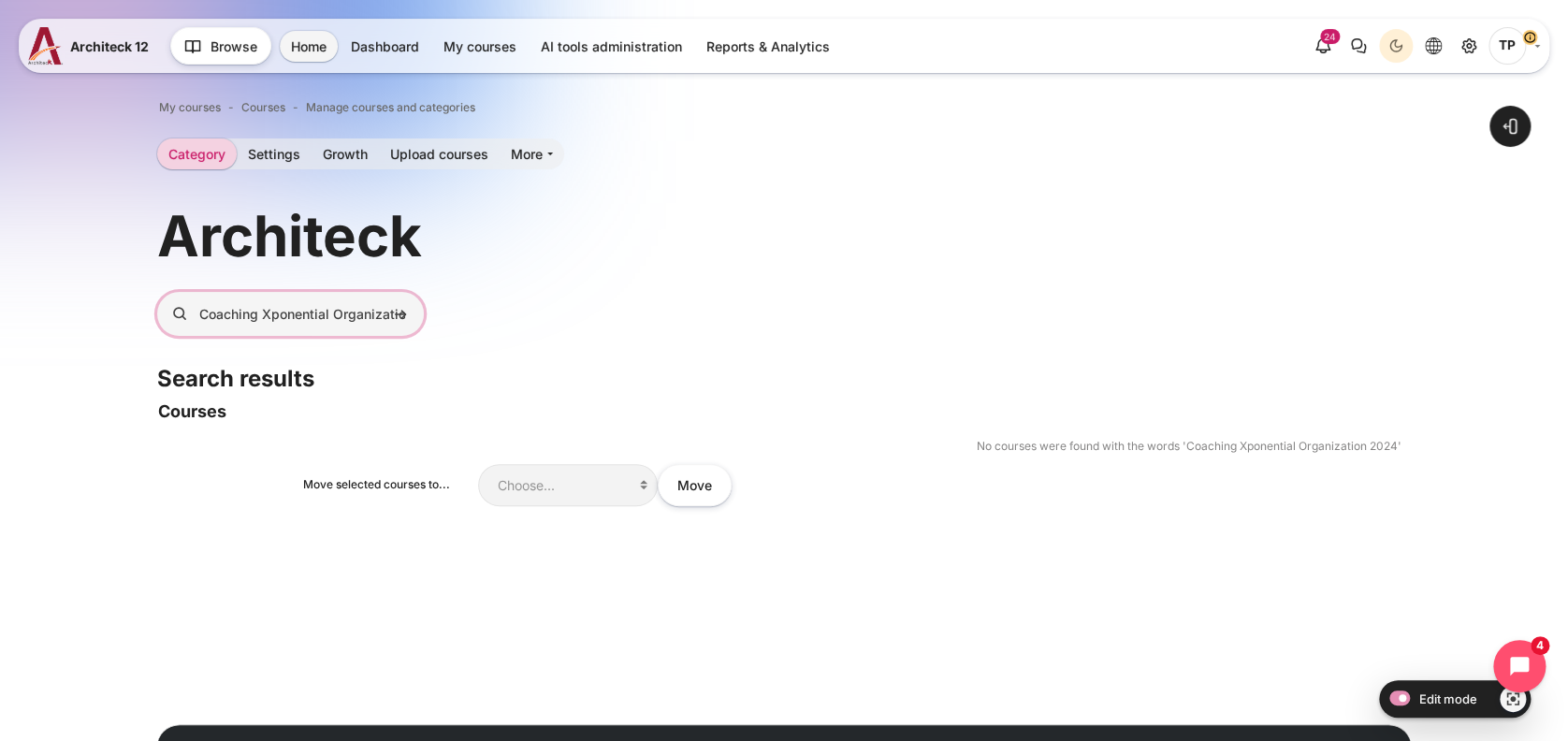
scroll to position [0, 71]
drag, startPoint x: 326, startPoint y: 313, endPoint x: 545, endPoint y: 324, distance: 219.3
click at [545, 324] on div "Search courses Coaching Xponential Organization 2024 Search courses" at bounding box center [785, 314] width 1255 height 44
type input "Coaching Xponential"
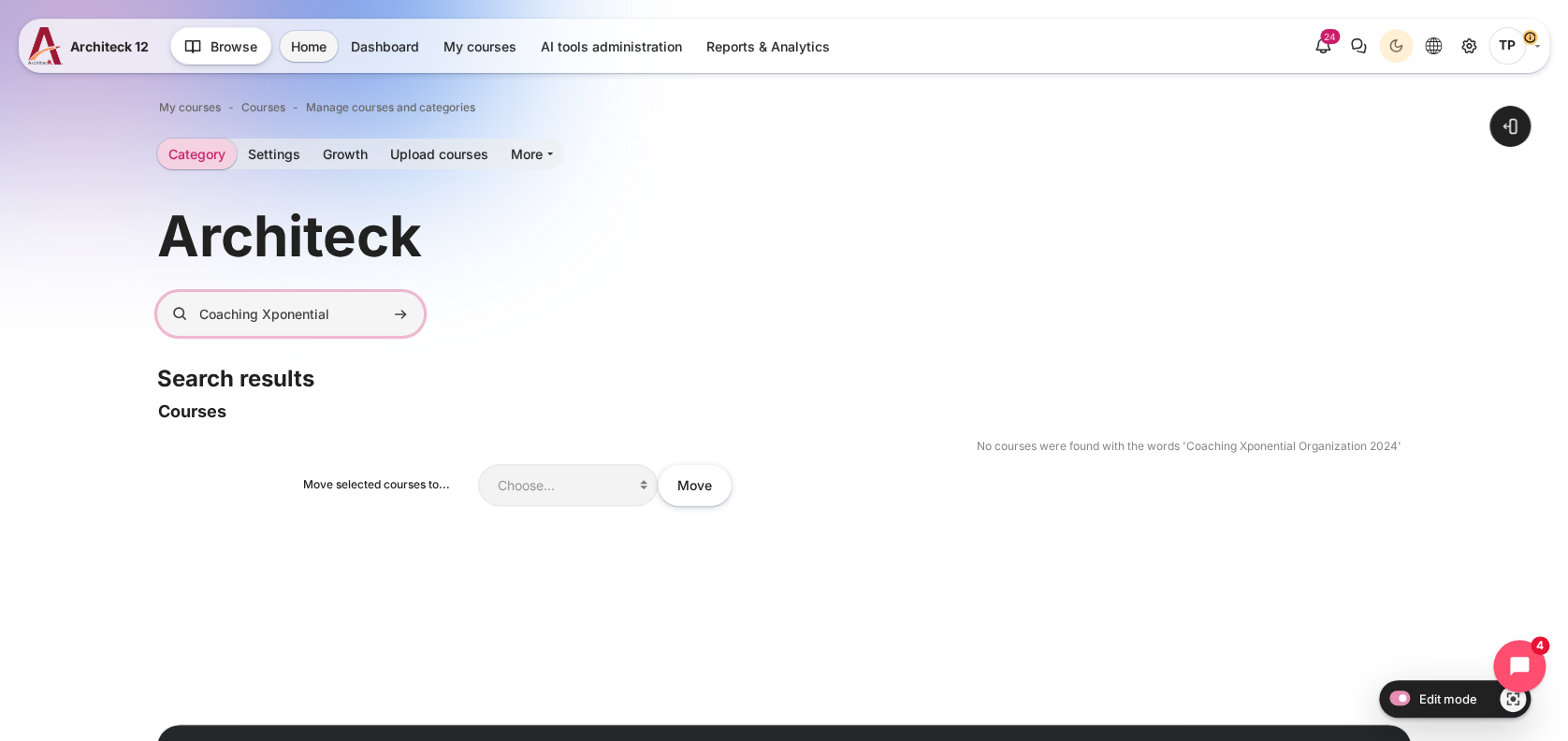
click at [387, 300] on button "Search courses" at bounding box center [400, 314] width 28 height 28
drag, startPoint x: 256, startPoint y: 311, endPoint x: 142, endPoint y: 309, distance: 114.0
click at [112, 309] on div "Open block drawer" at bounding box center [784, 454] width 1568 height 799
type input "Xponential"
click at [387, 300] on button "Search courses" at bounding box center [400, 314] width 28 height 28
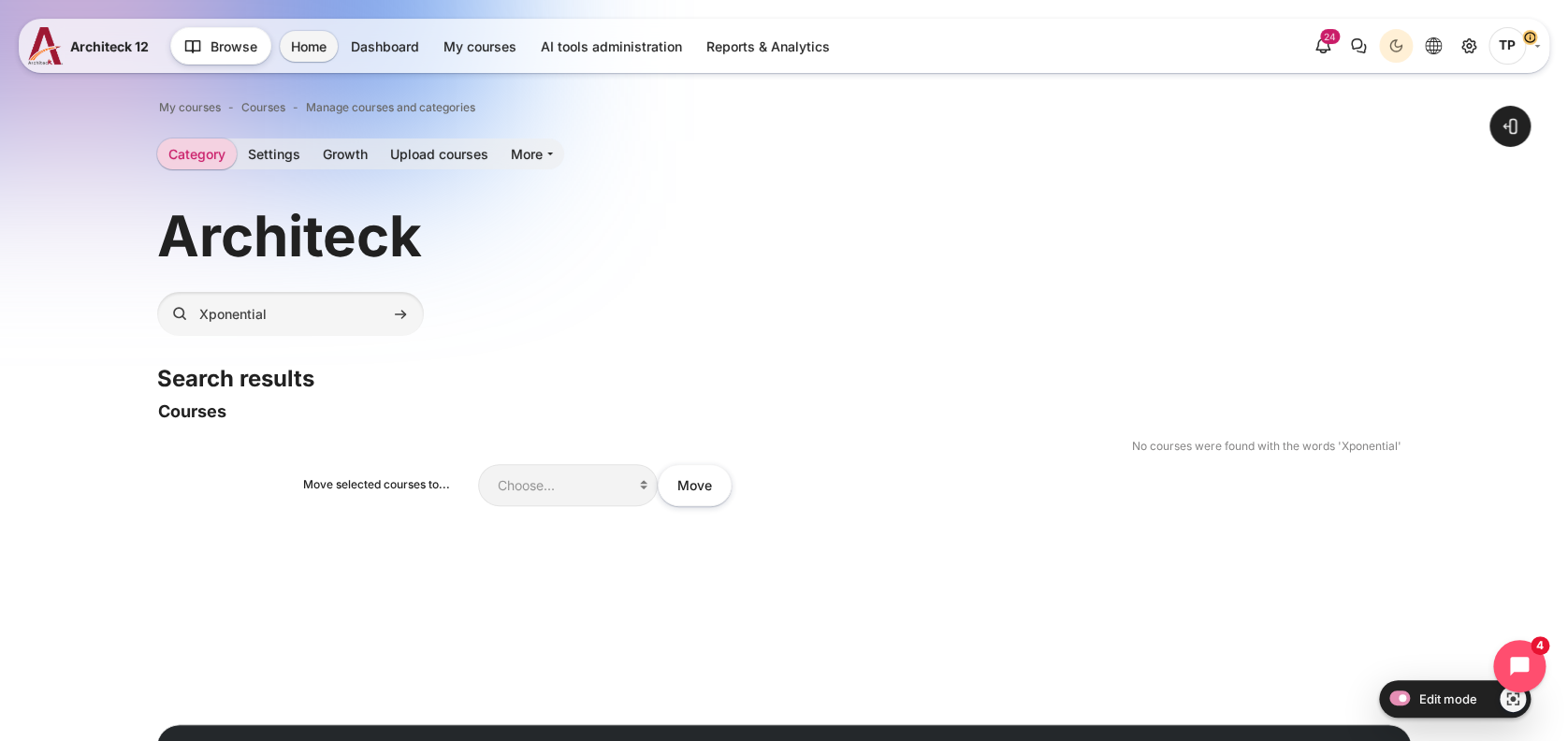
click at [140, 157] on div "Open block drawer" at bounding box center [784, 454] width 1568 height 799
click at [177, 150] on link "Category" at bounding box center [197, 154] width 79 height 31
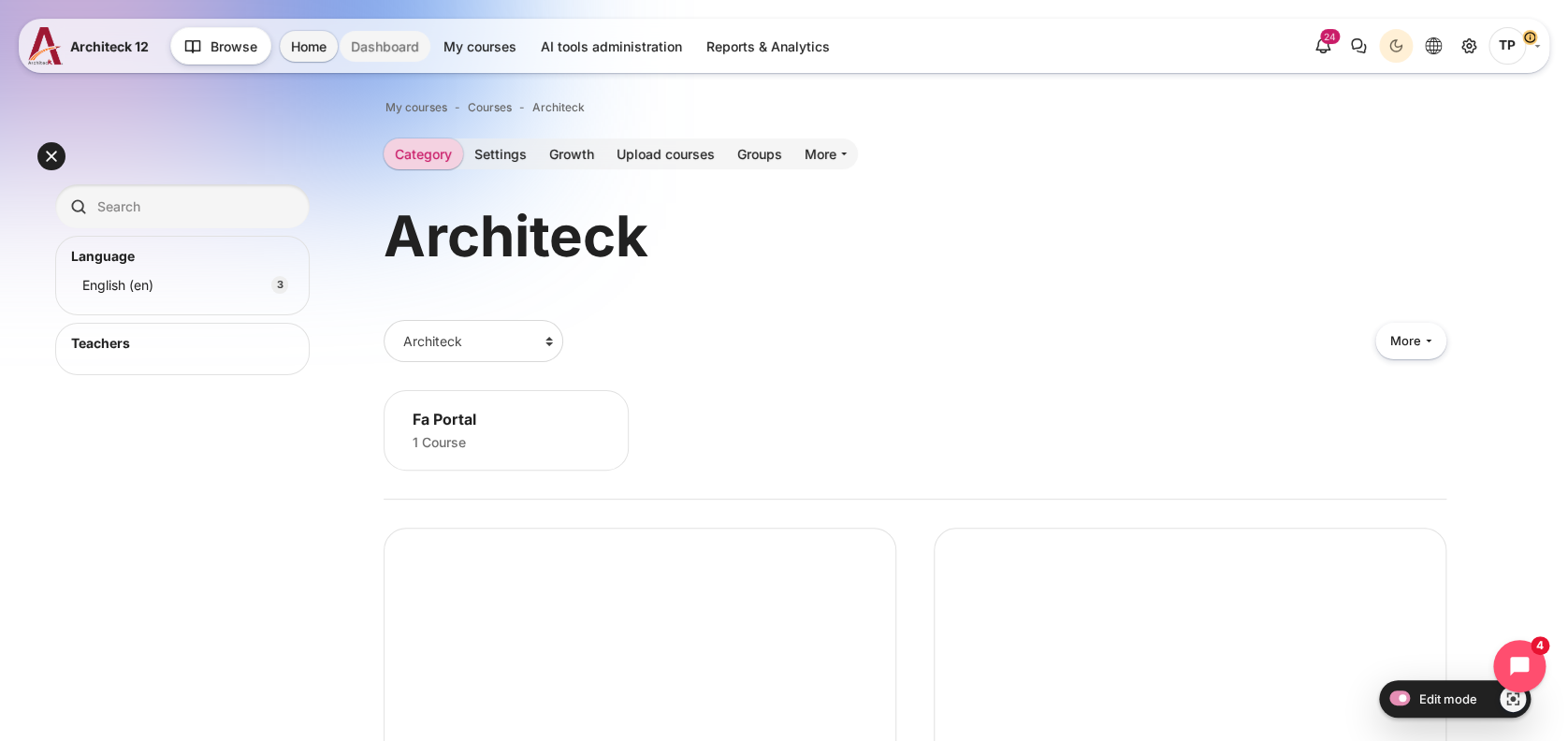
click at [388, 50] on link "Dashboard" at bounding box center [386, 46] width 91 height 31
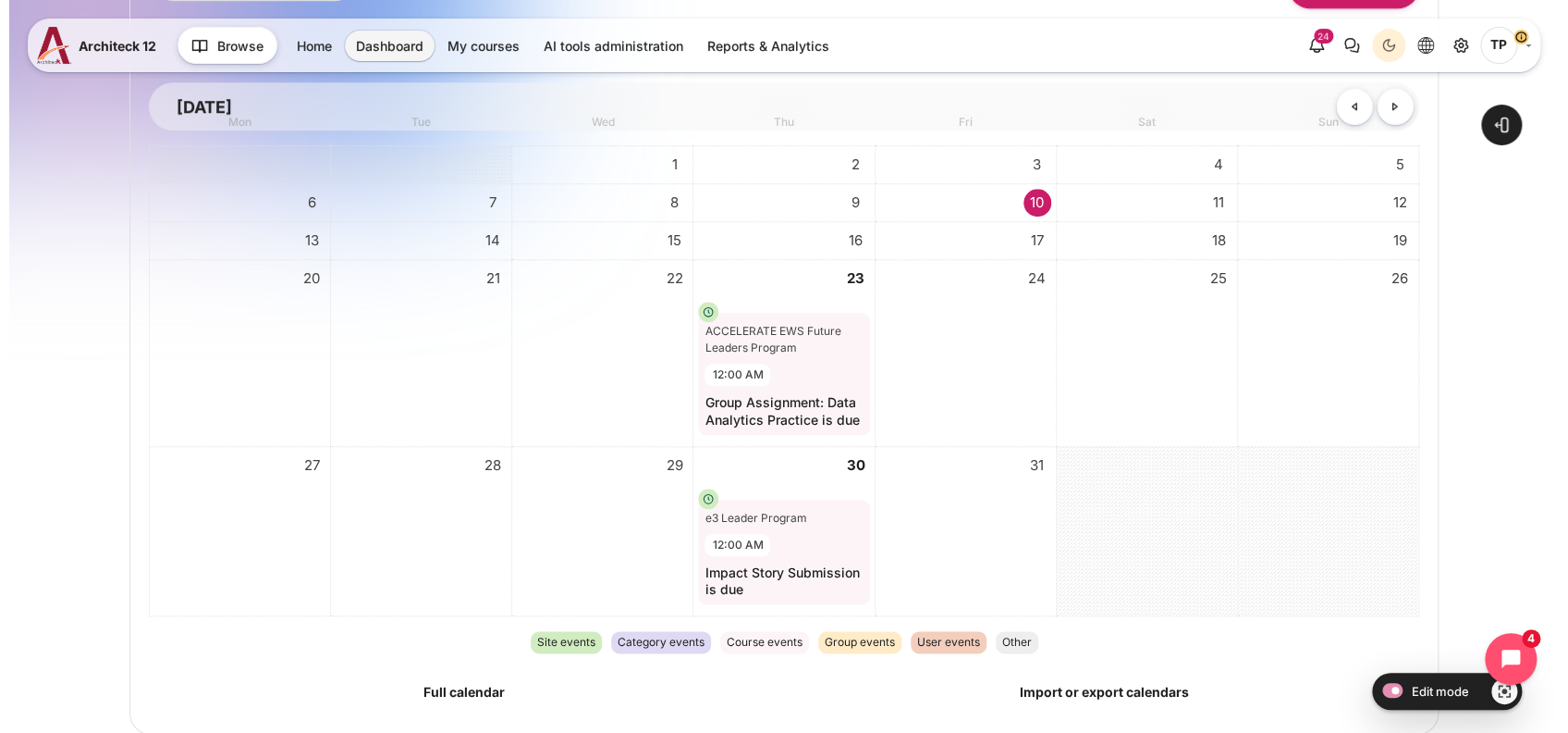
scroll to position [740, 0]
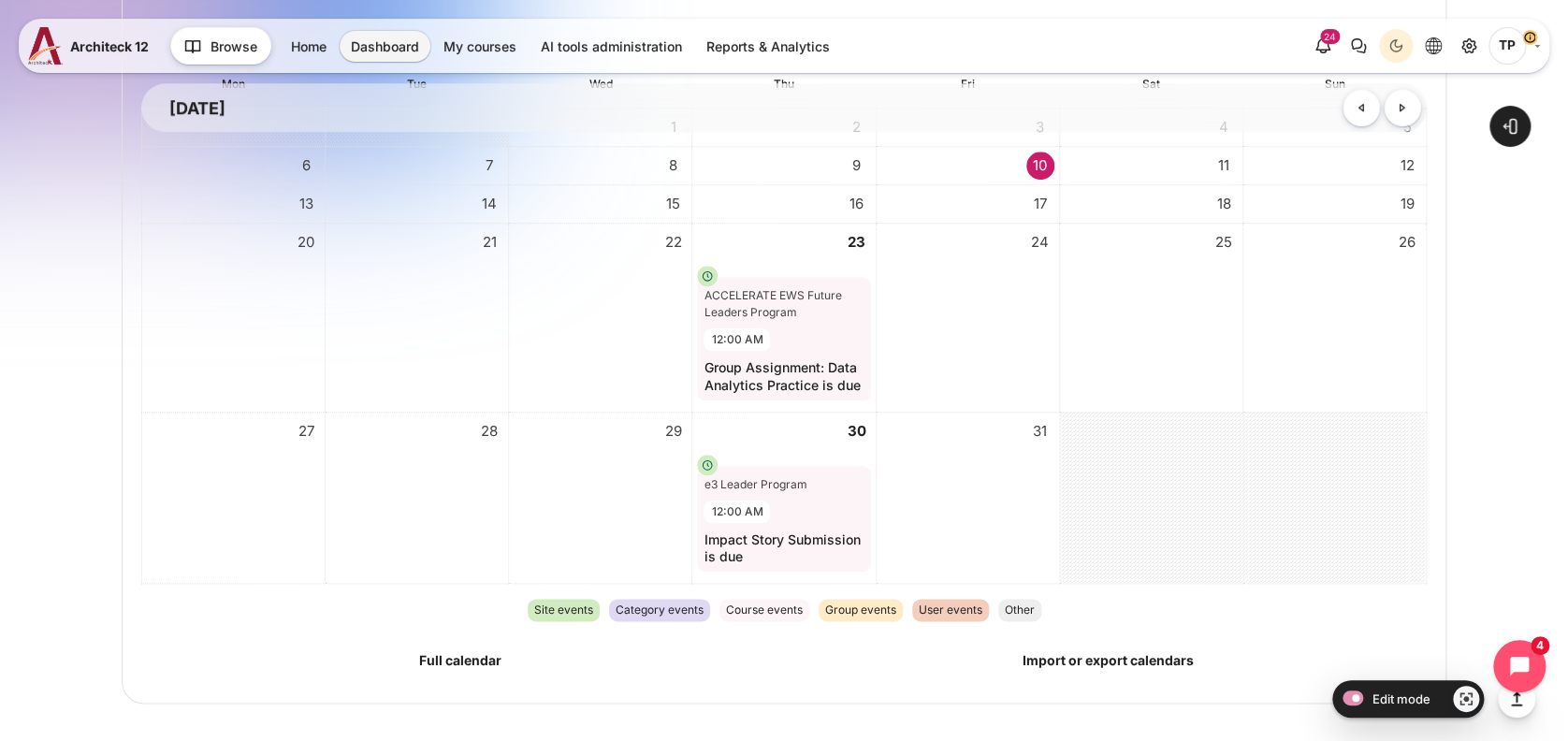
click at [1034, 239] on span "24" at bounding box center [1041, 242] width 28 height 28
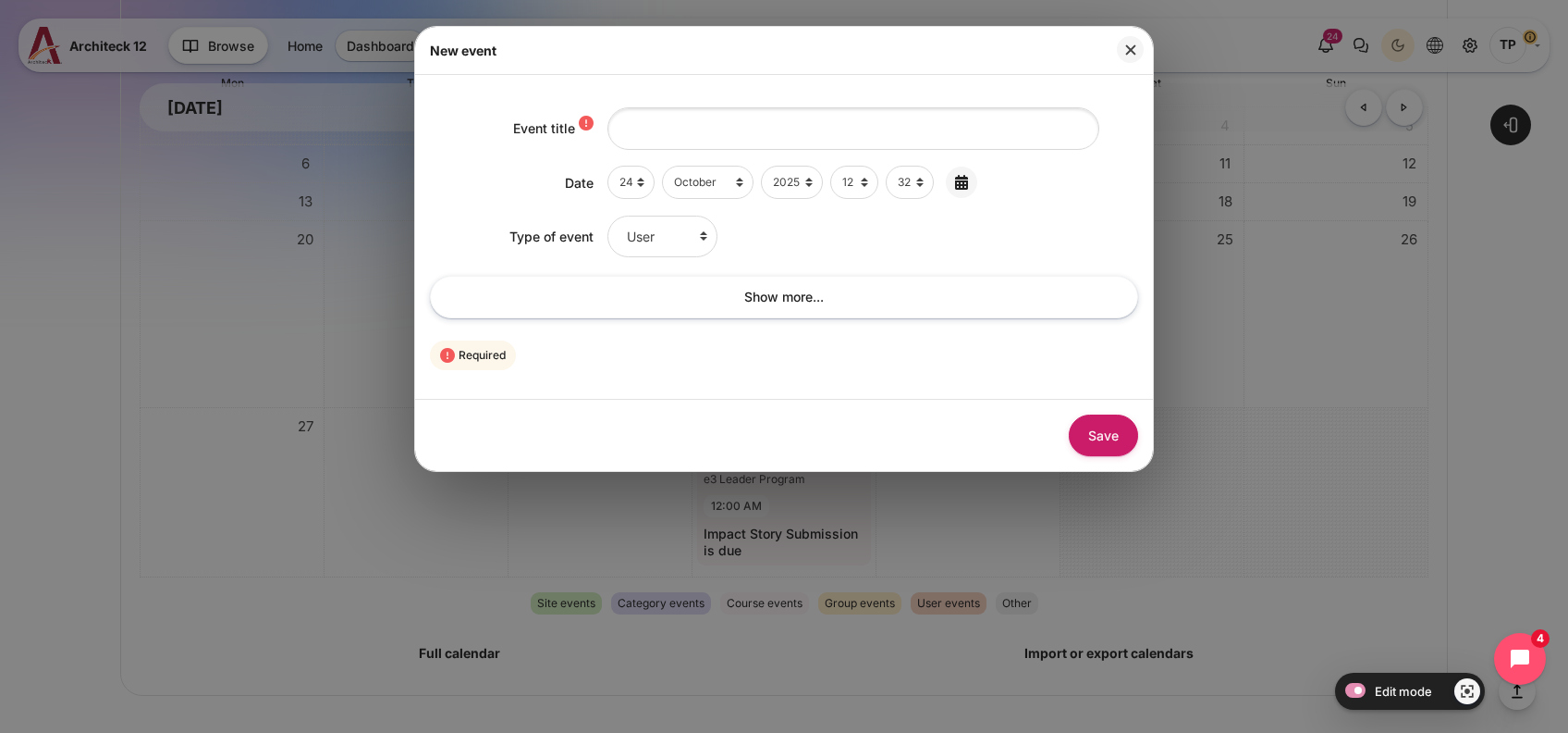
scroll to position [0, 0]
click at [673, 133] on input "Event title" at bounding box center [853, 127] width 492 height 41
type input "l"
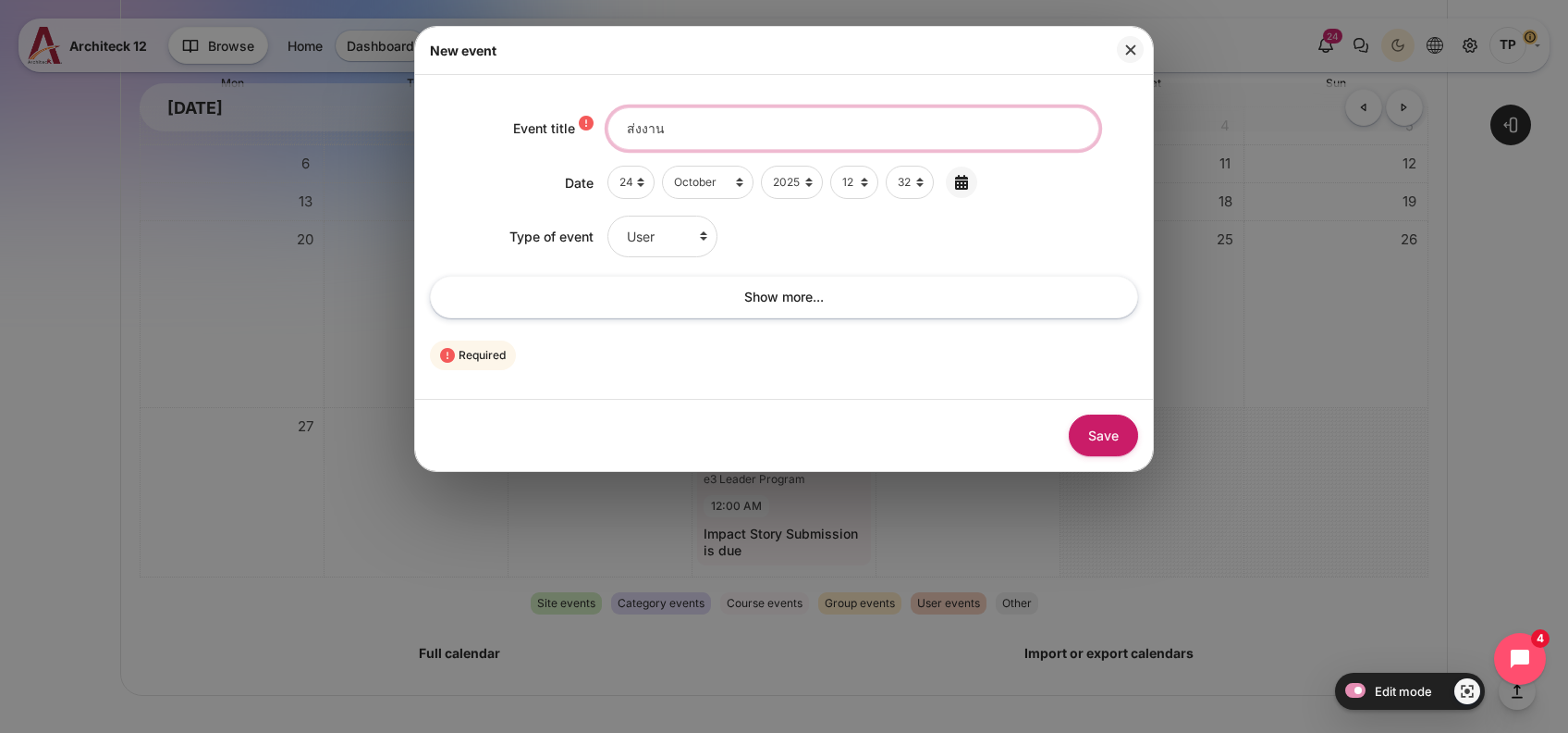
type input "ส่งงาน"
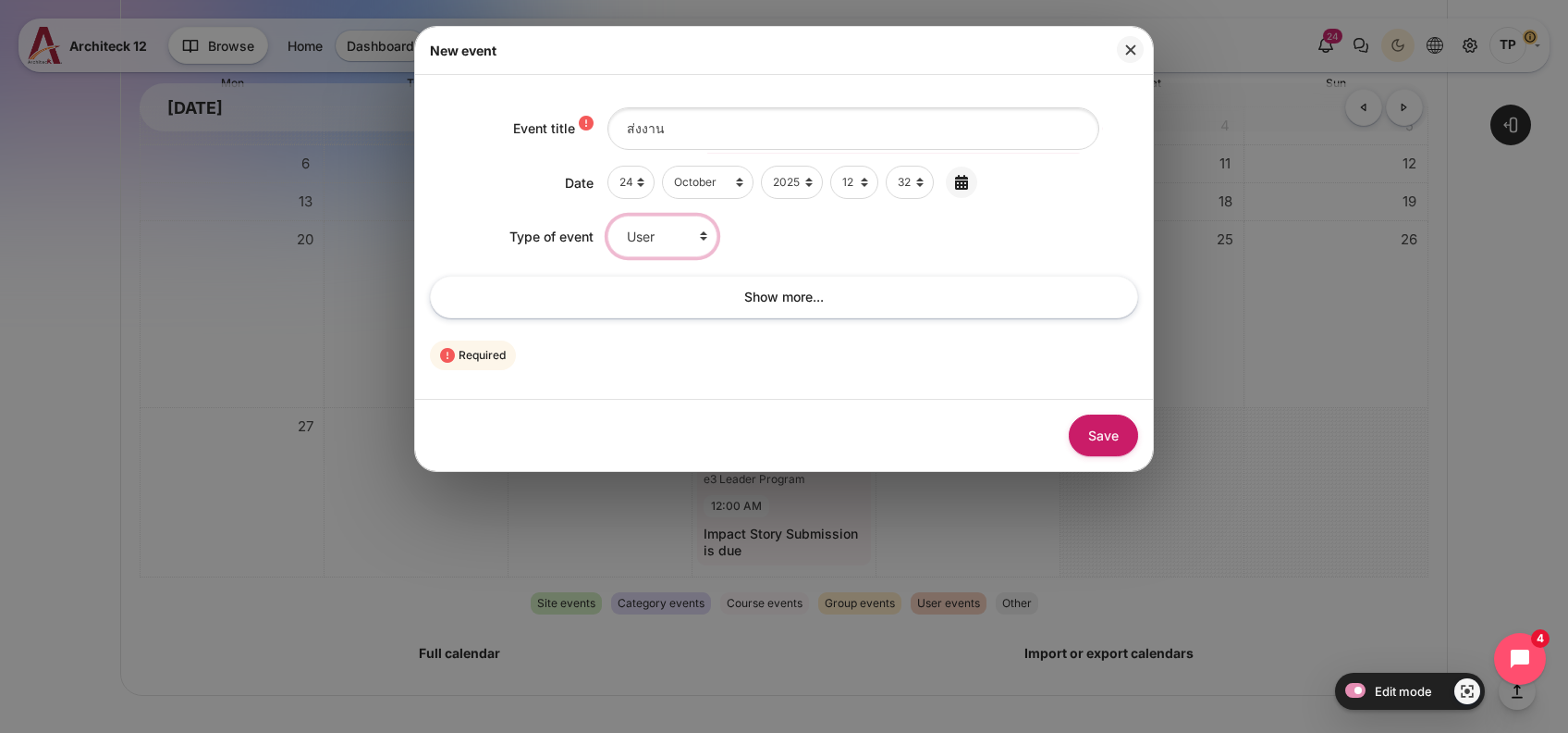
click at [701, 246] on select "User Group Course Category Site" at bounding box center [662, 236] width 110 height 41
drag, startPoint x: 878, startPoint y: 226, endPoint x: 810, endPoint y: 298, distance: 99.0
click at [878, 226] on div "User Group Course Category Site" at bounding box center [873, 236] width 532 height 41
click at [799, 294] on link "Show more..." at bounding box center [784, 296] width 708 height 41
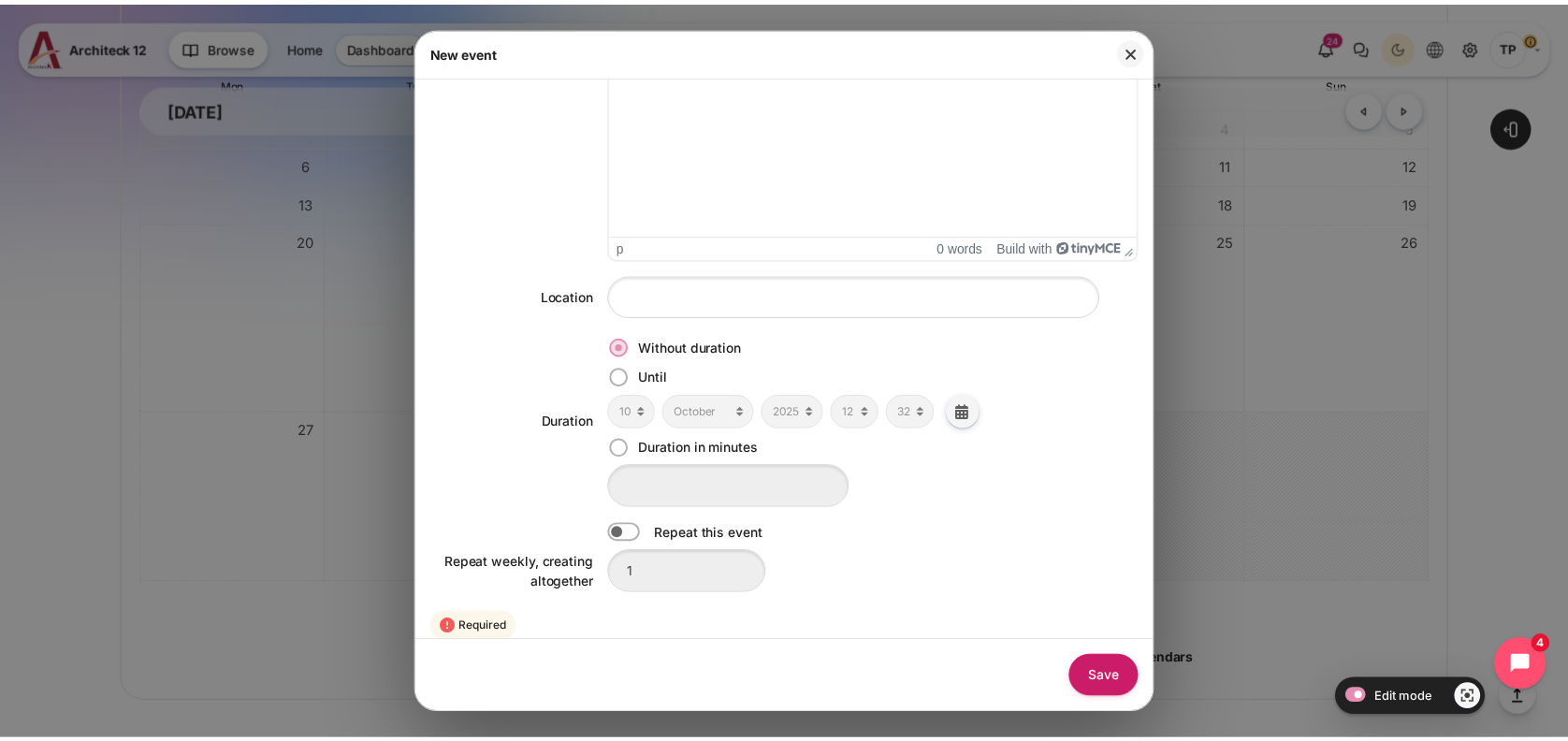
scroll to position [559, 0]
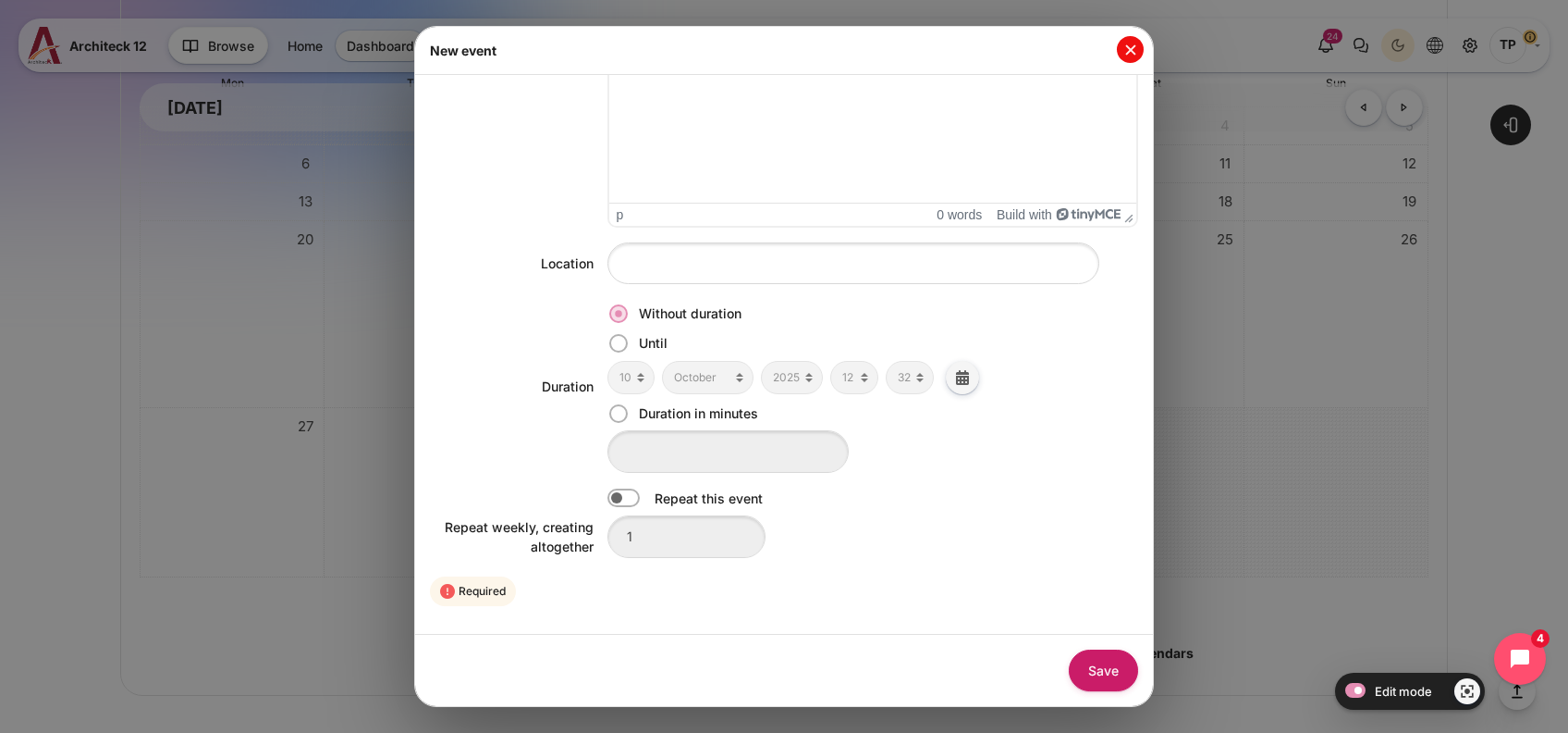
click at [1131, 44] on button "Close" at bounding box center [1129, 49] width 26 height 26
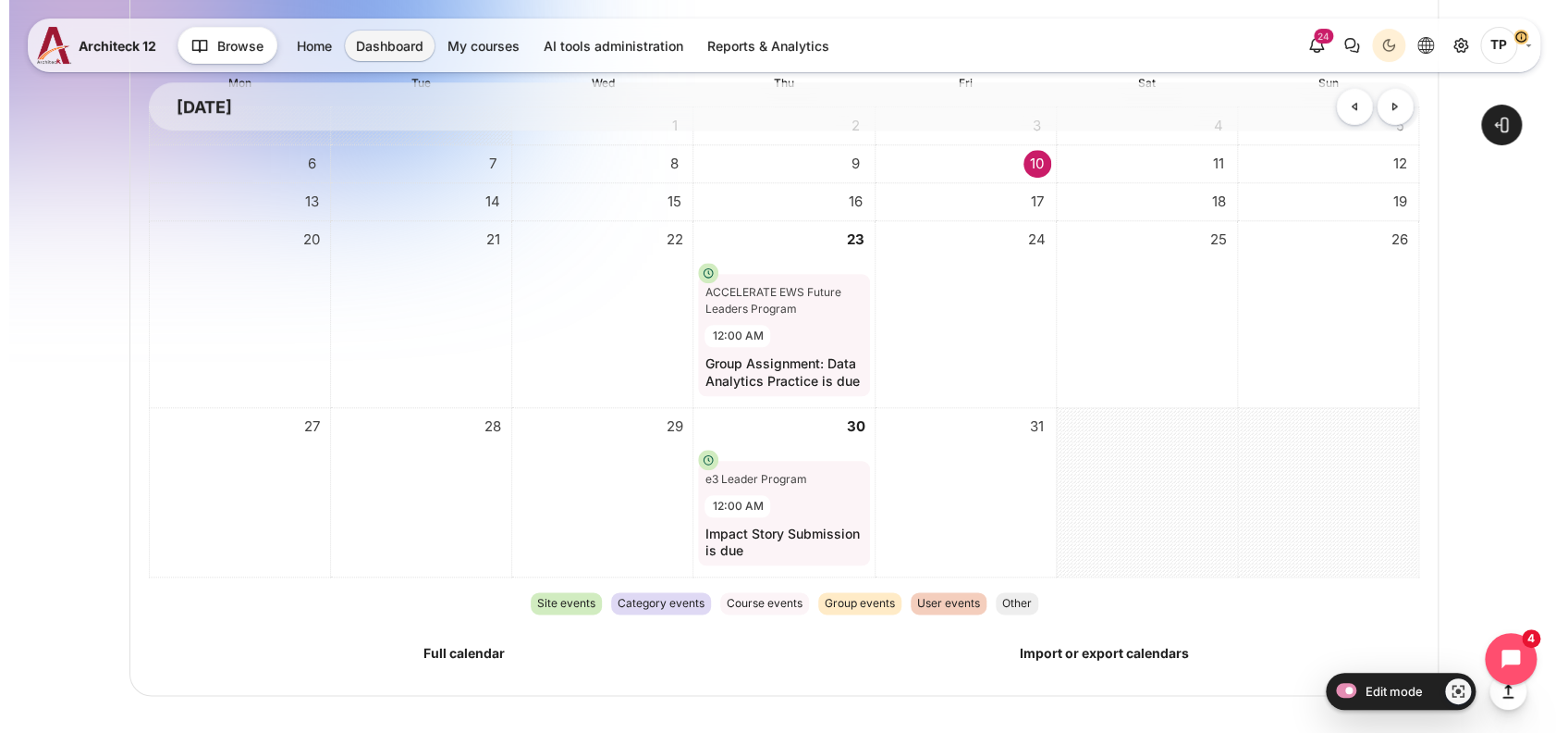
scroll to position [0, 0]
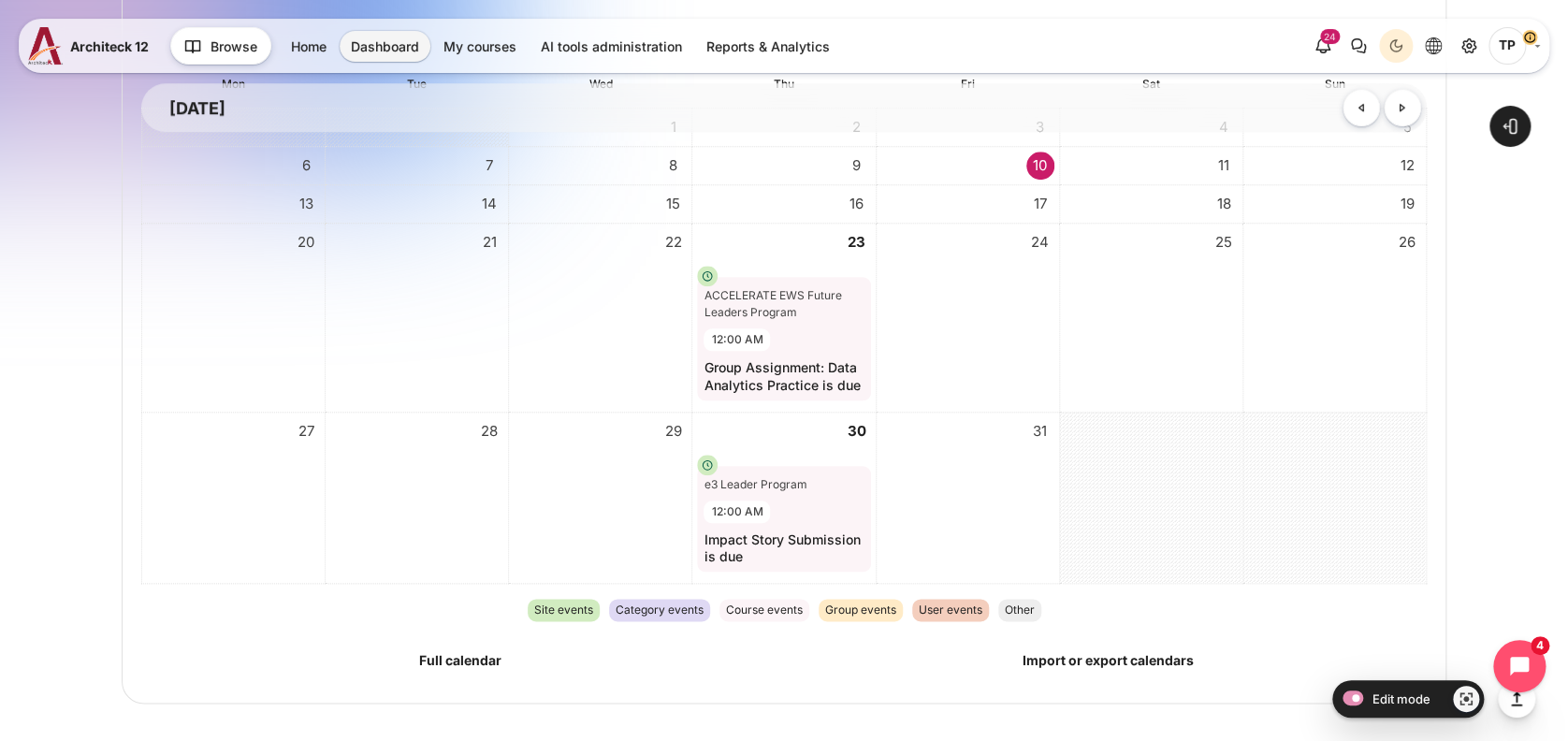
click at [1038, 167] on span "10" at bounding box center [1041, 165] width 28 height 28
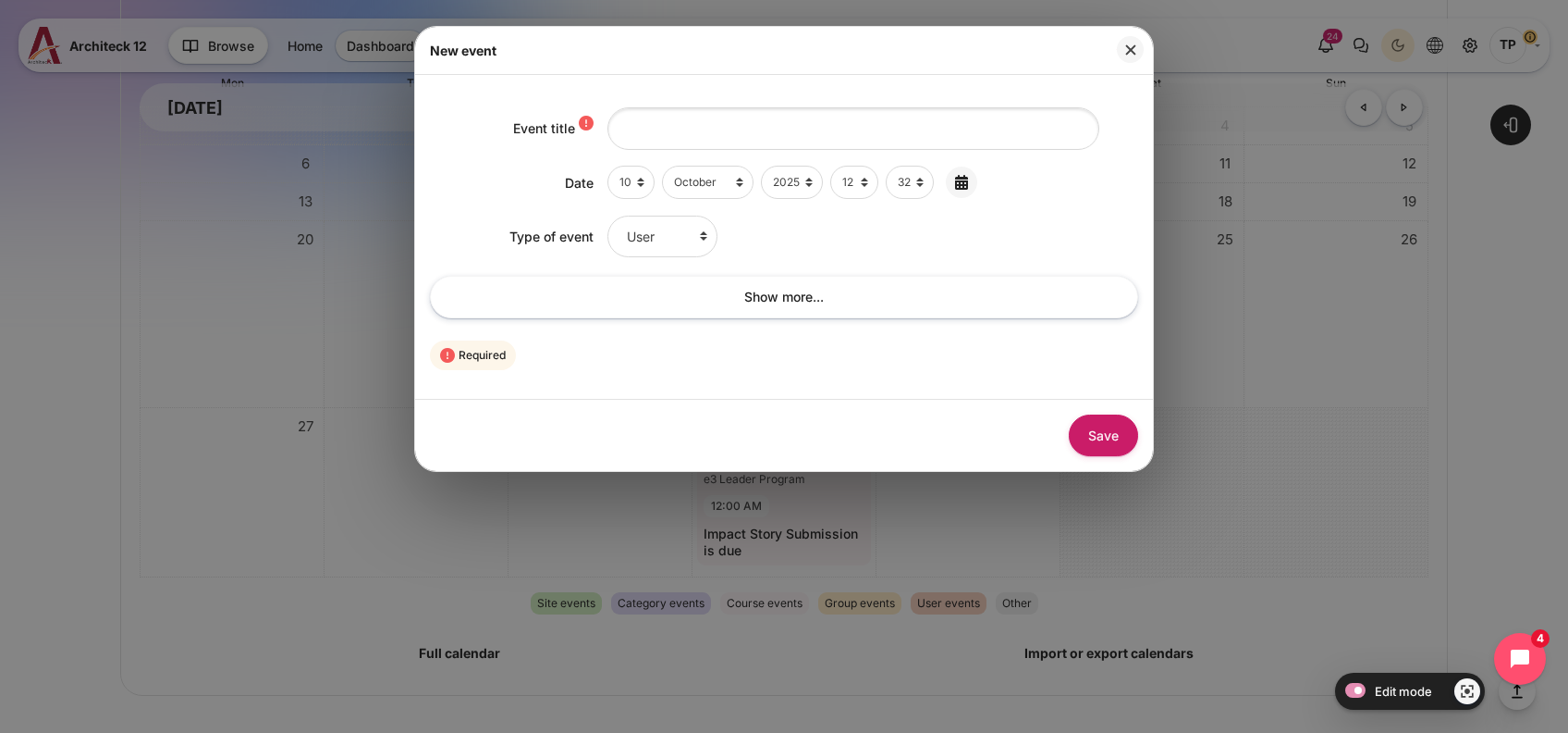
click at [1128, 52] on button "Close" at bounding box center [1129, 49] width 26 height 26
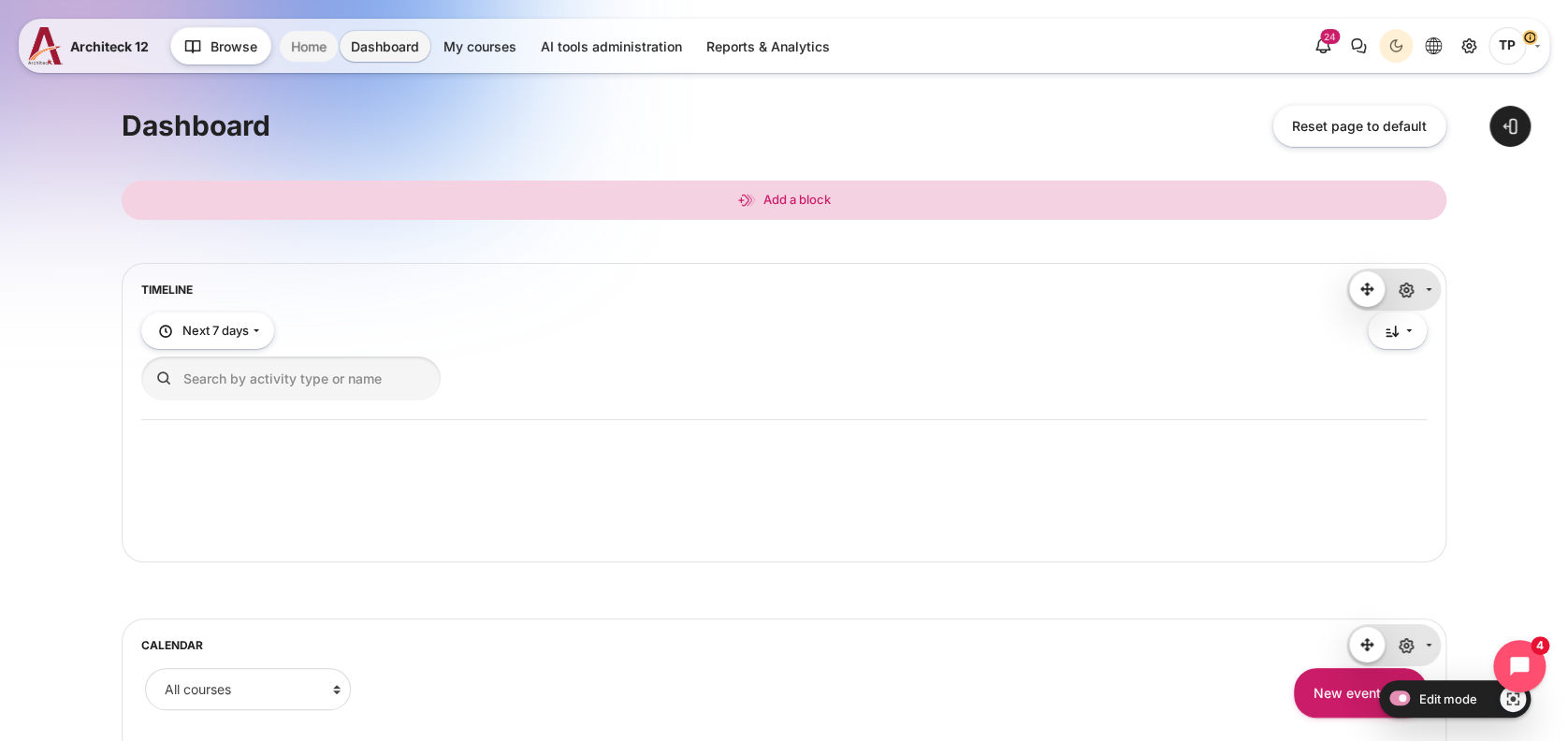
click at [301, 50] on link "Home" at bounding box center [308, 46] width 58 height 31
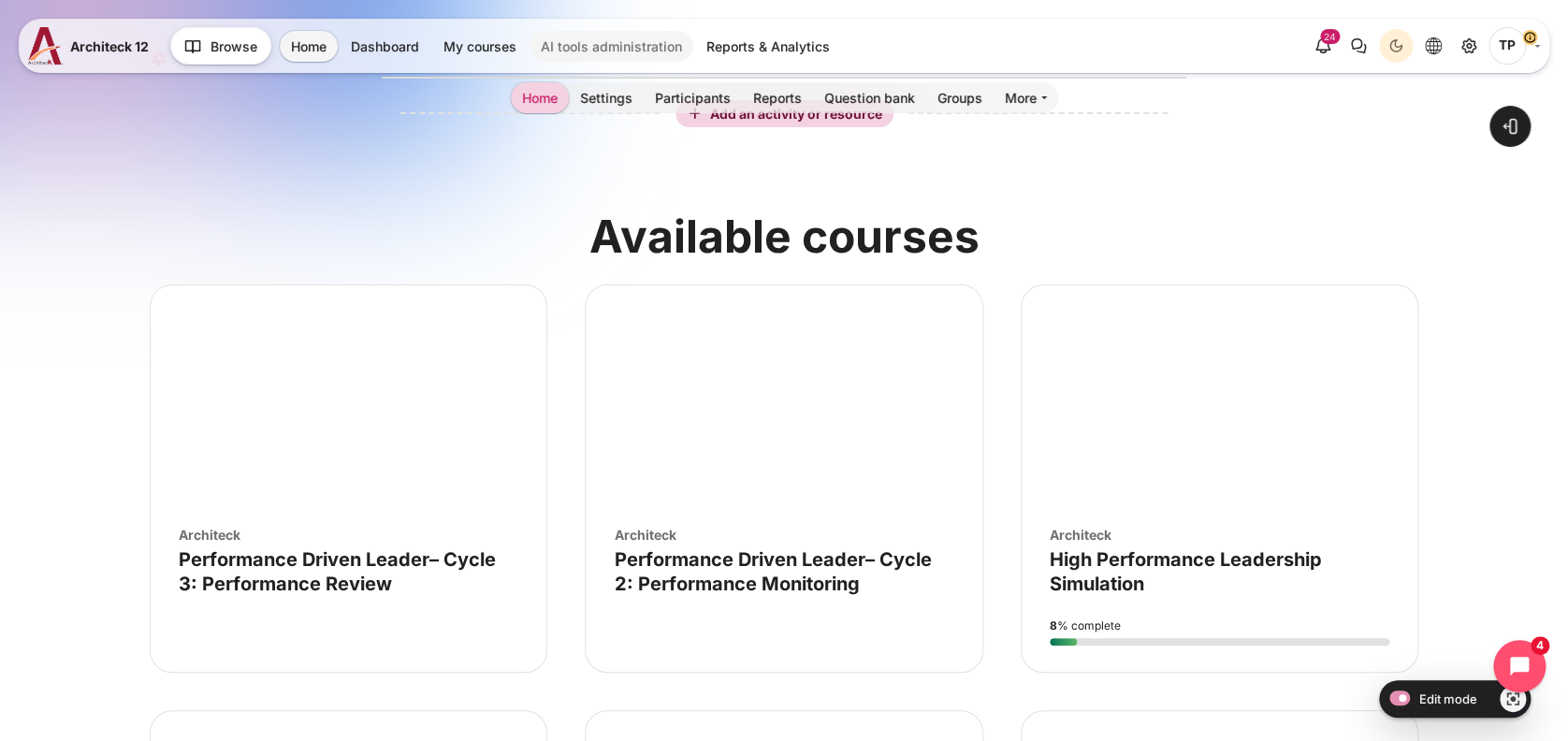
scroll to position [125, 0]
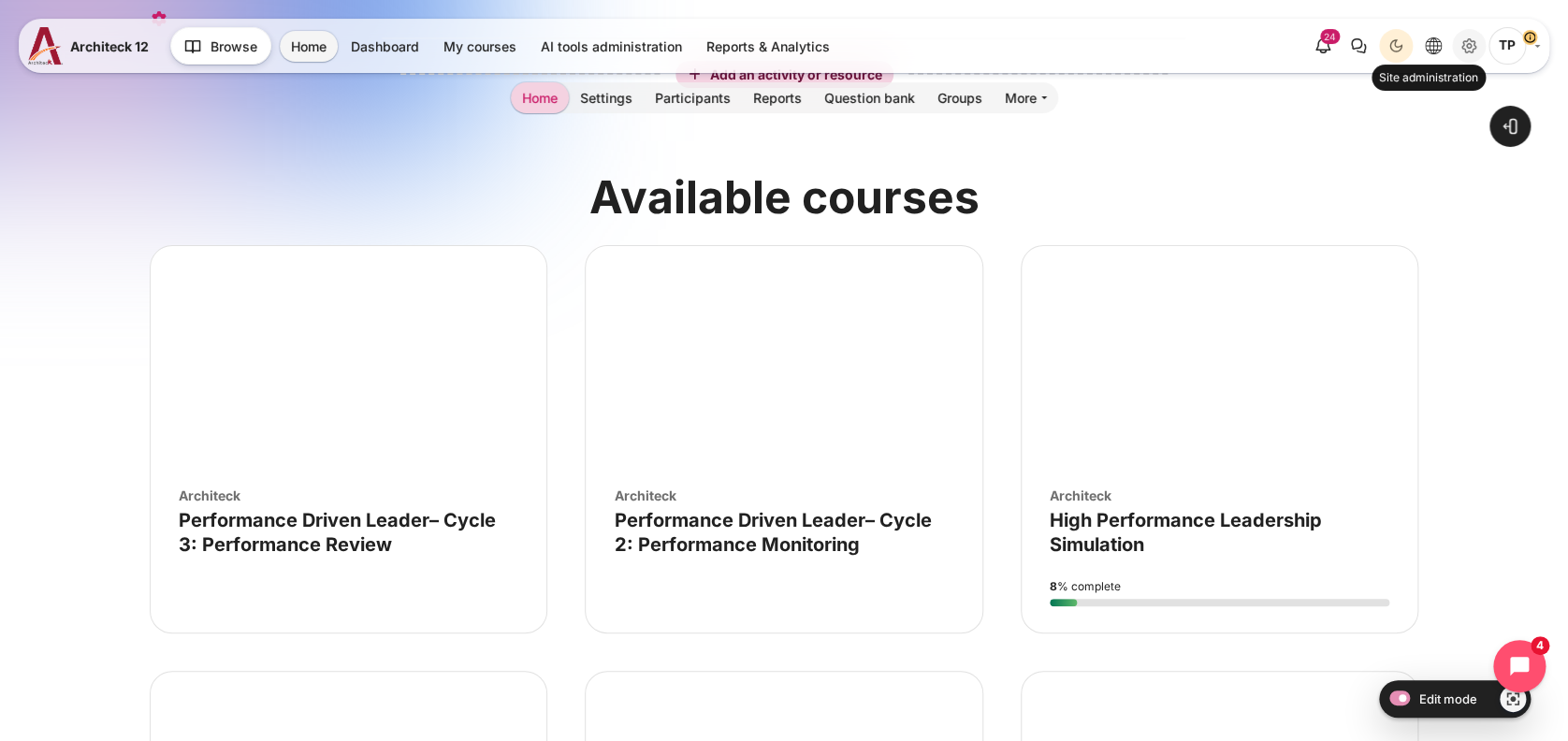
click at [1464, 42] on icon "Site administration" at bounding box center [1469, 47] width 14 height 14
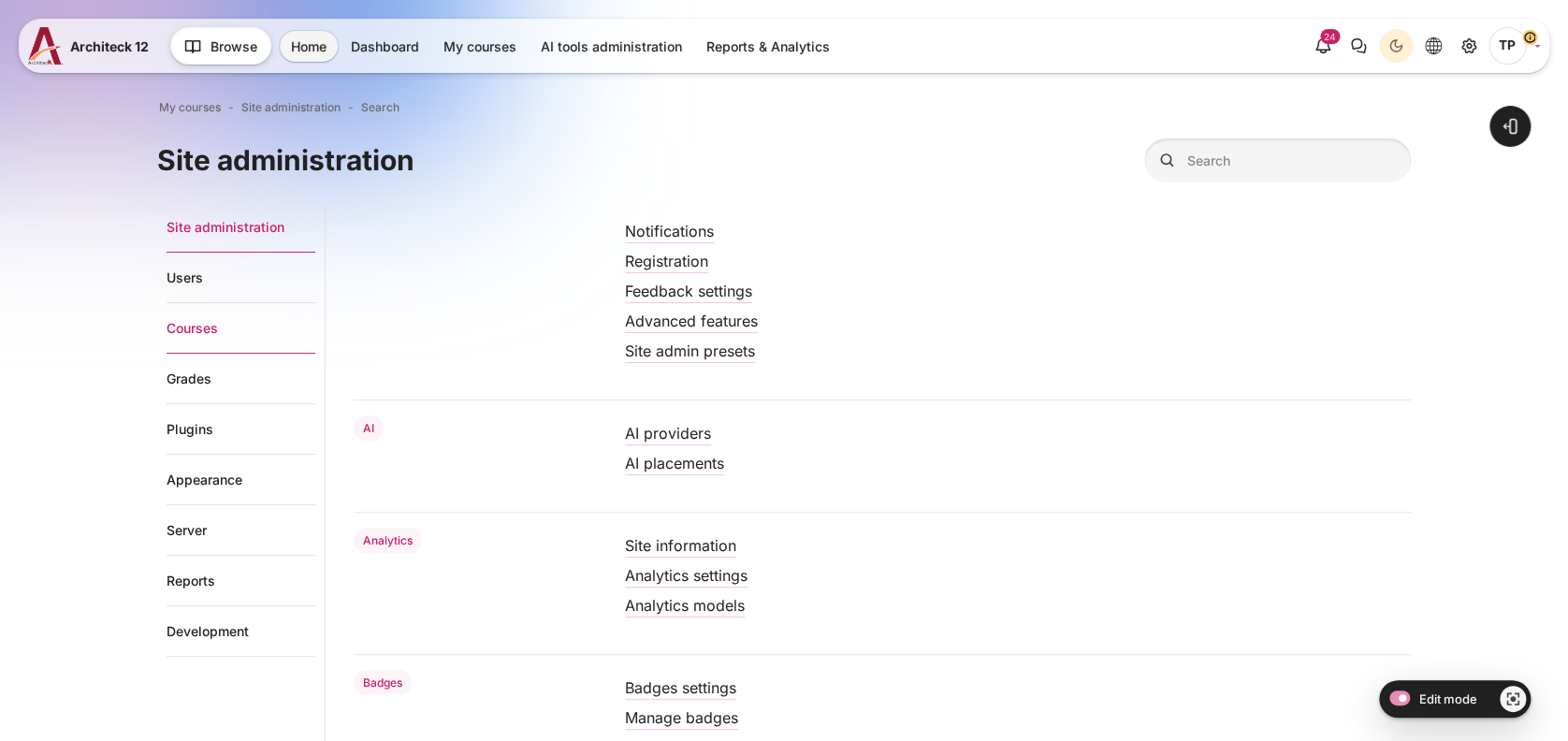
click at [188, 329] on link "Courses" at bounding box center [241, 328] width 149 height 51
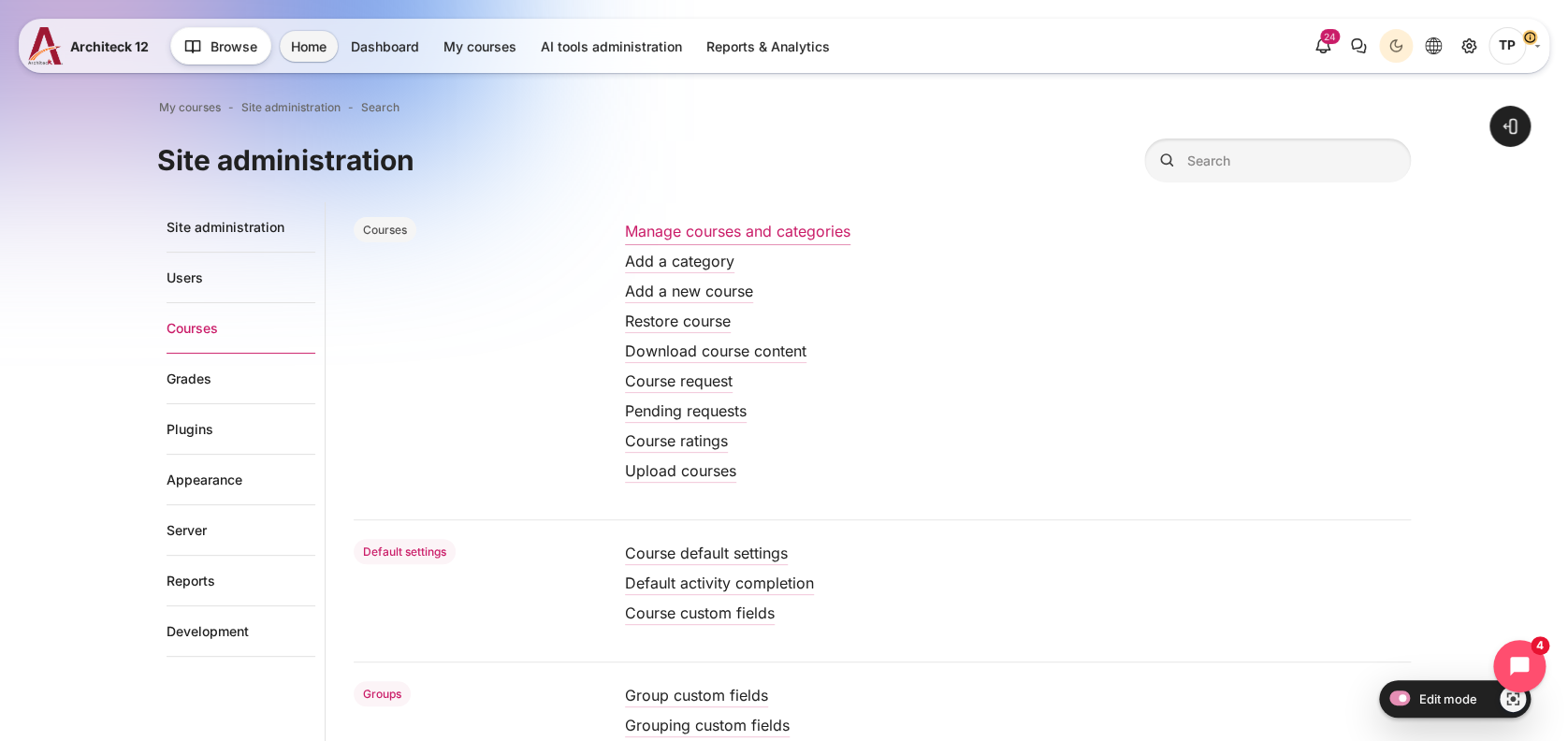
click at [762, 225] on link "Manage courses and categories" at bounding box center [737, 231] width 225 height 19
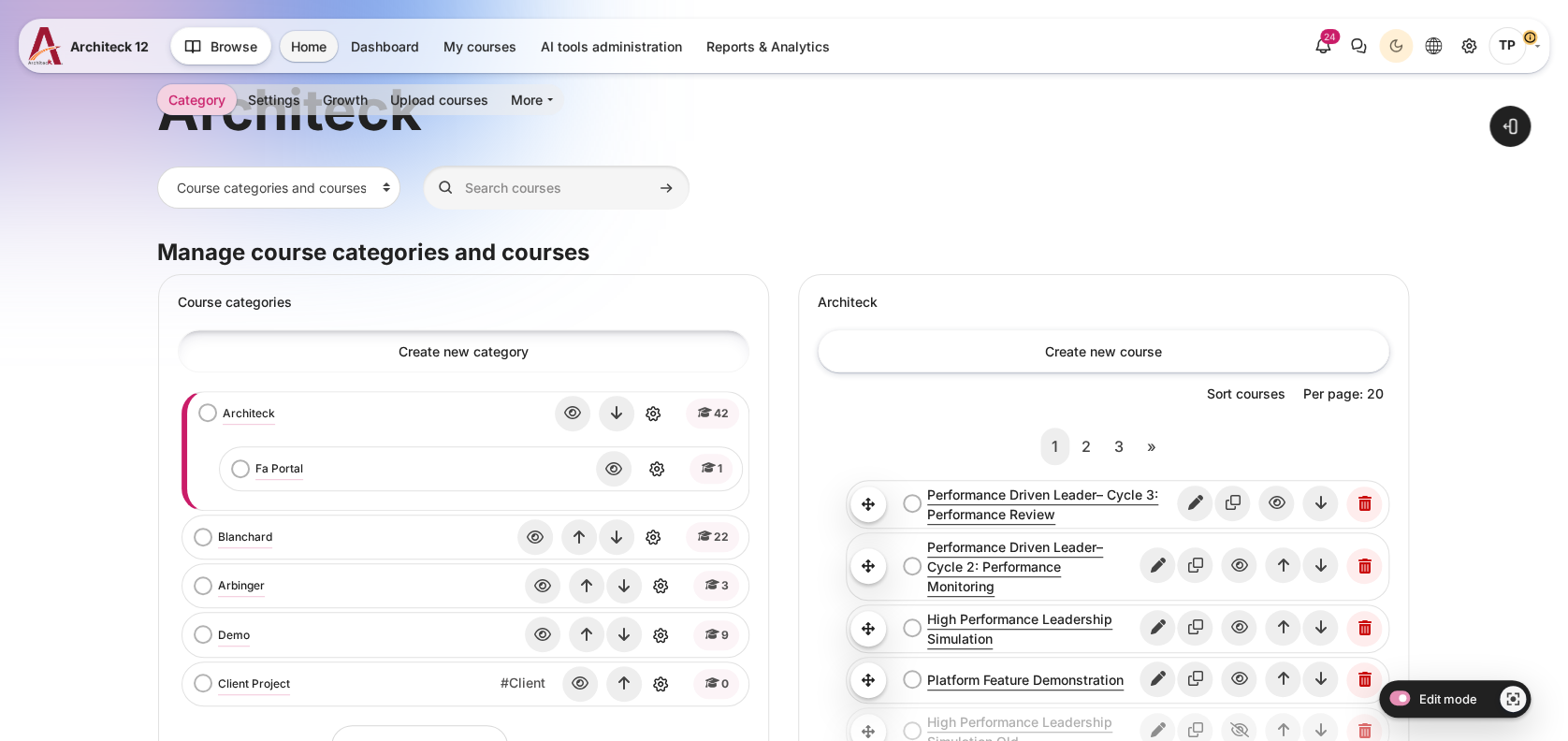
scroll to position [249, 0]
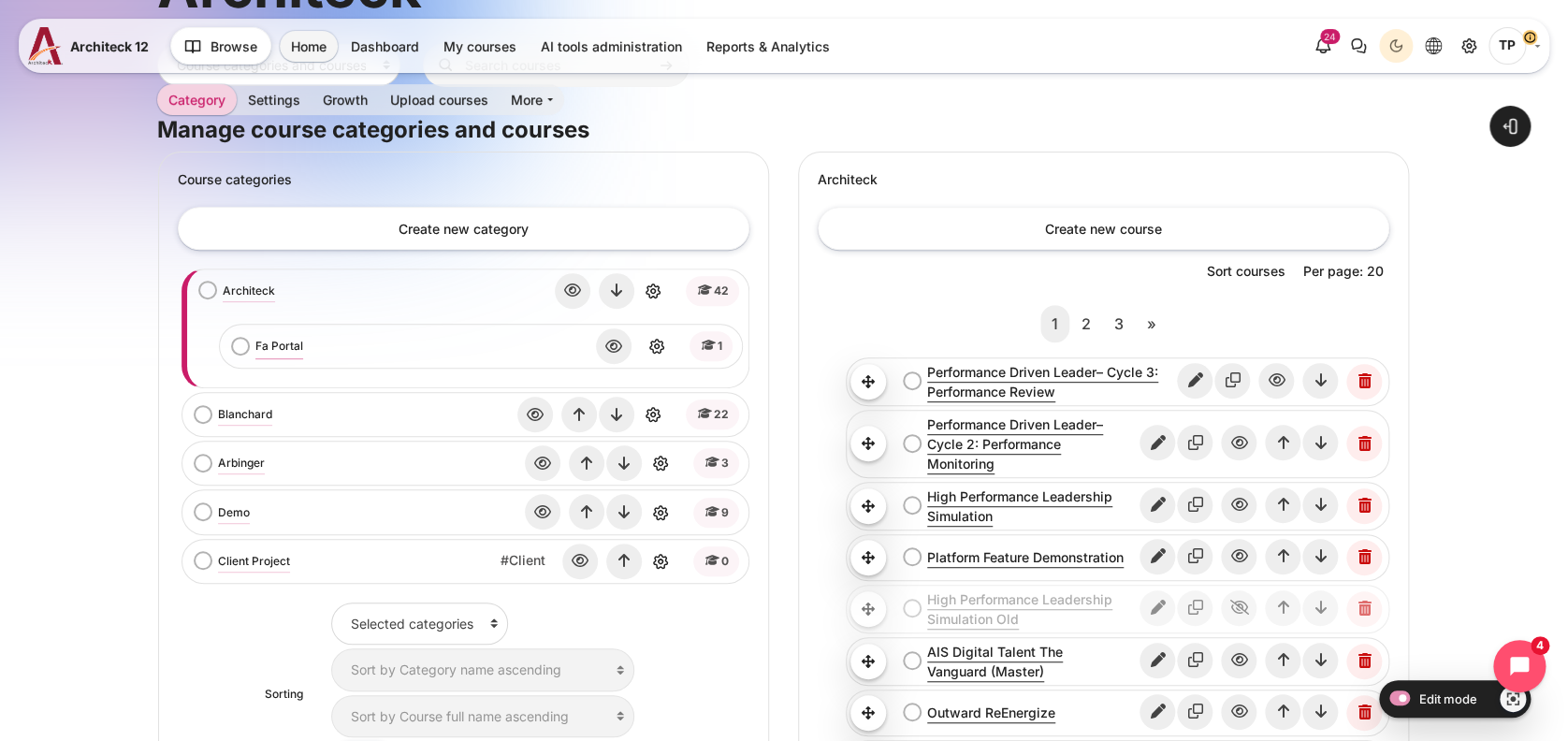
click at [280, 341] on link "Fa Portal" at bounding box center [280, 346] width 48 height 17
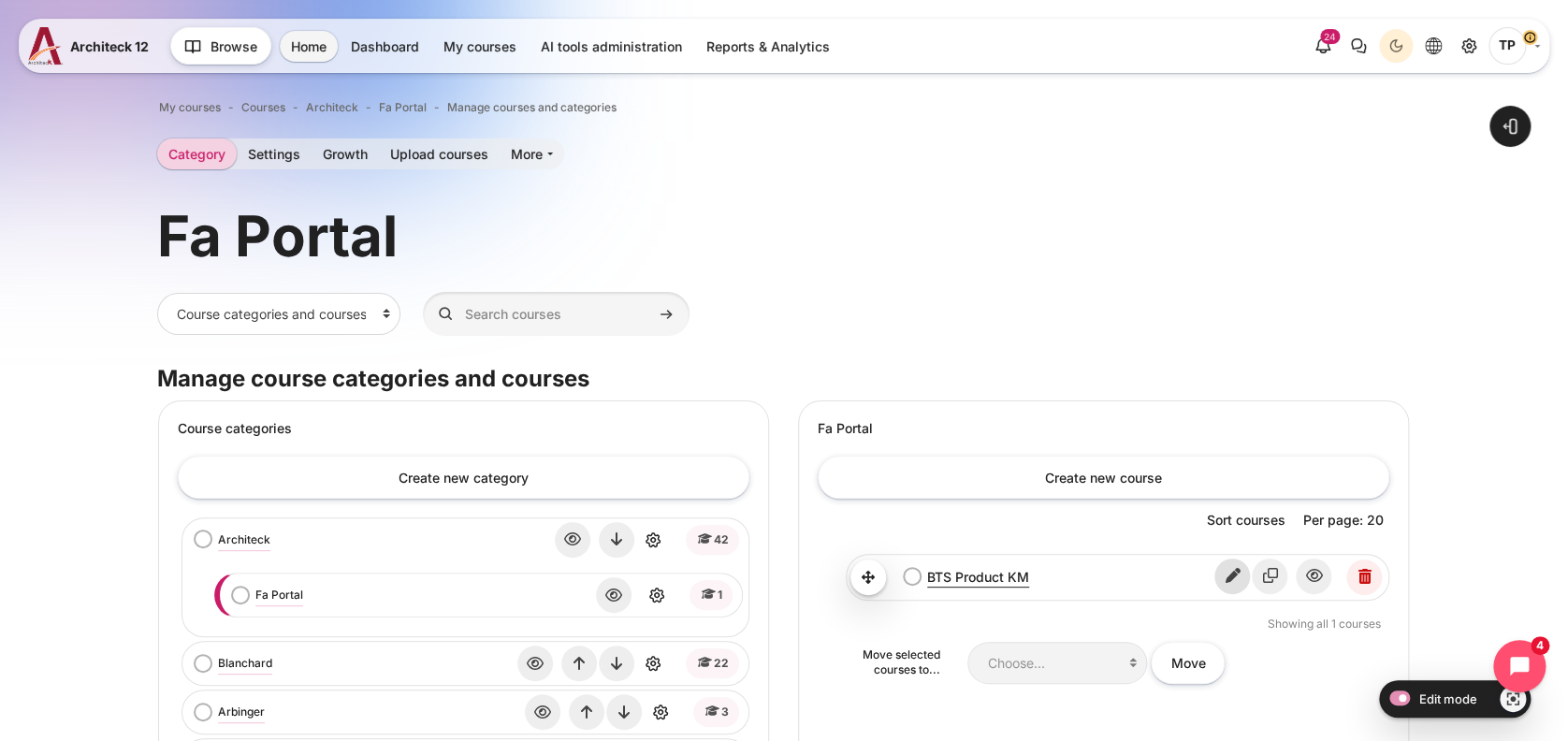
click at [1244, 580] on icon "Edit" at bounding box center [1232, 577] width 36 height 36
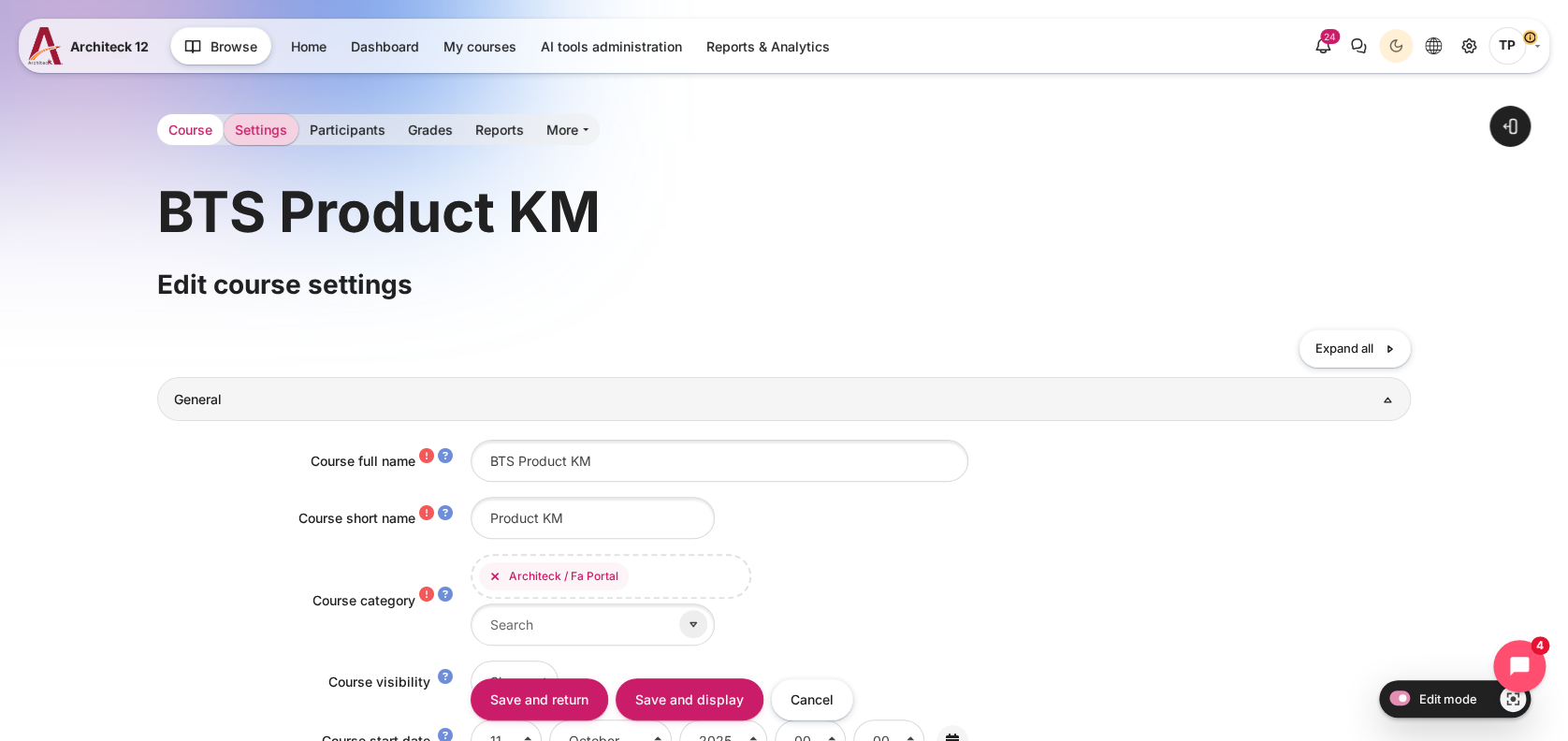
click at [179, 133] on link "Course" at bounding box center [190, 129] width 66 height 31
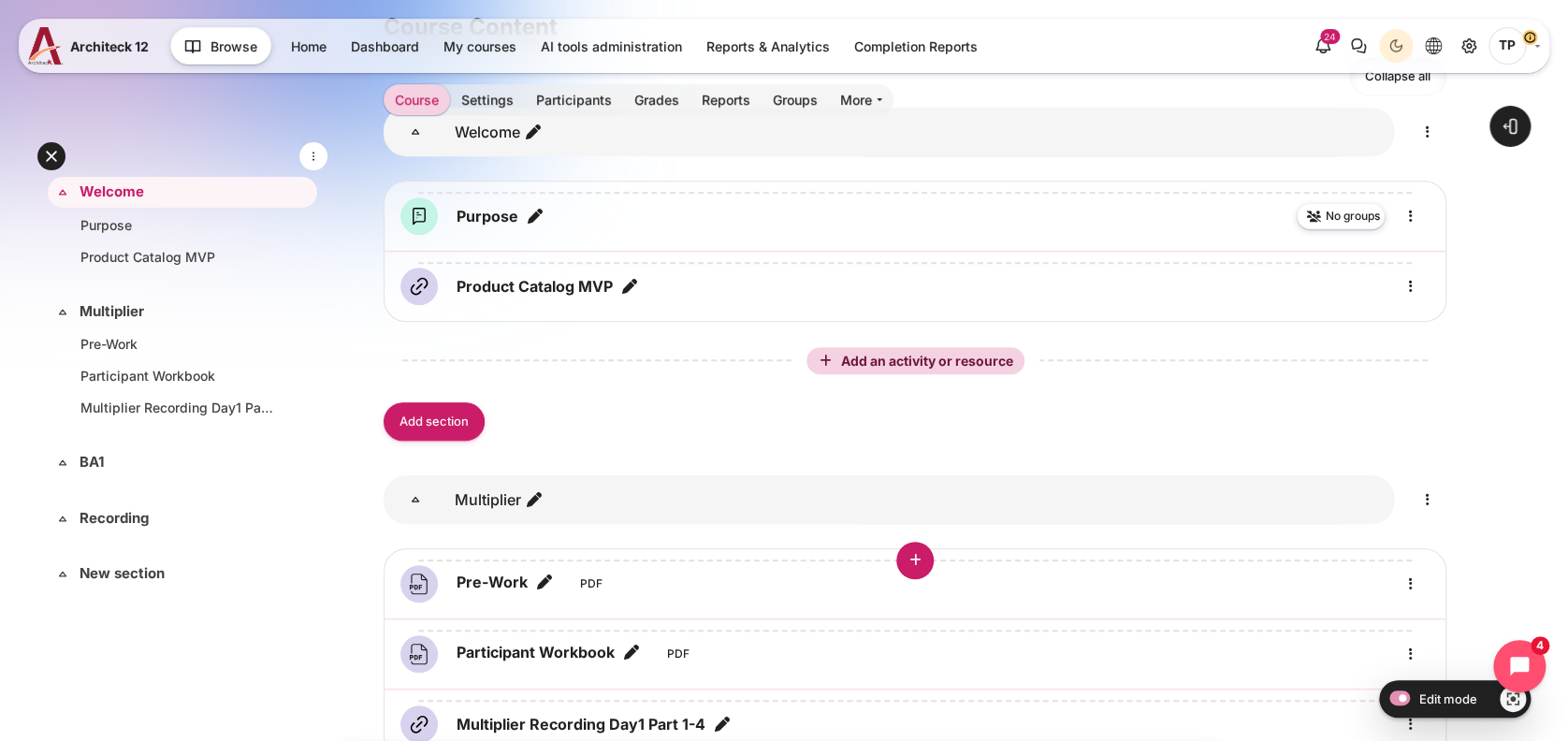
scroll to position [374, 0]
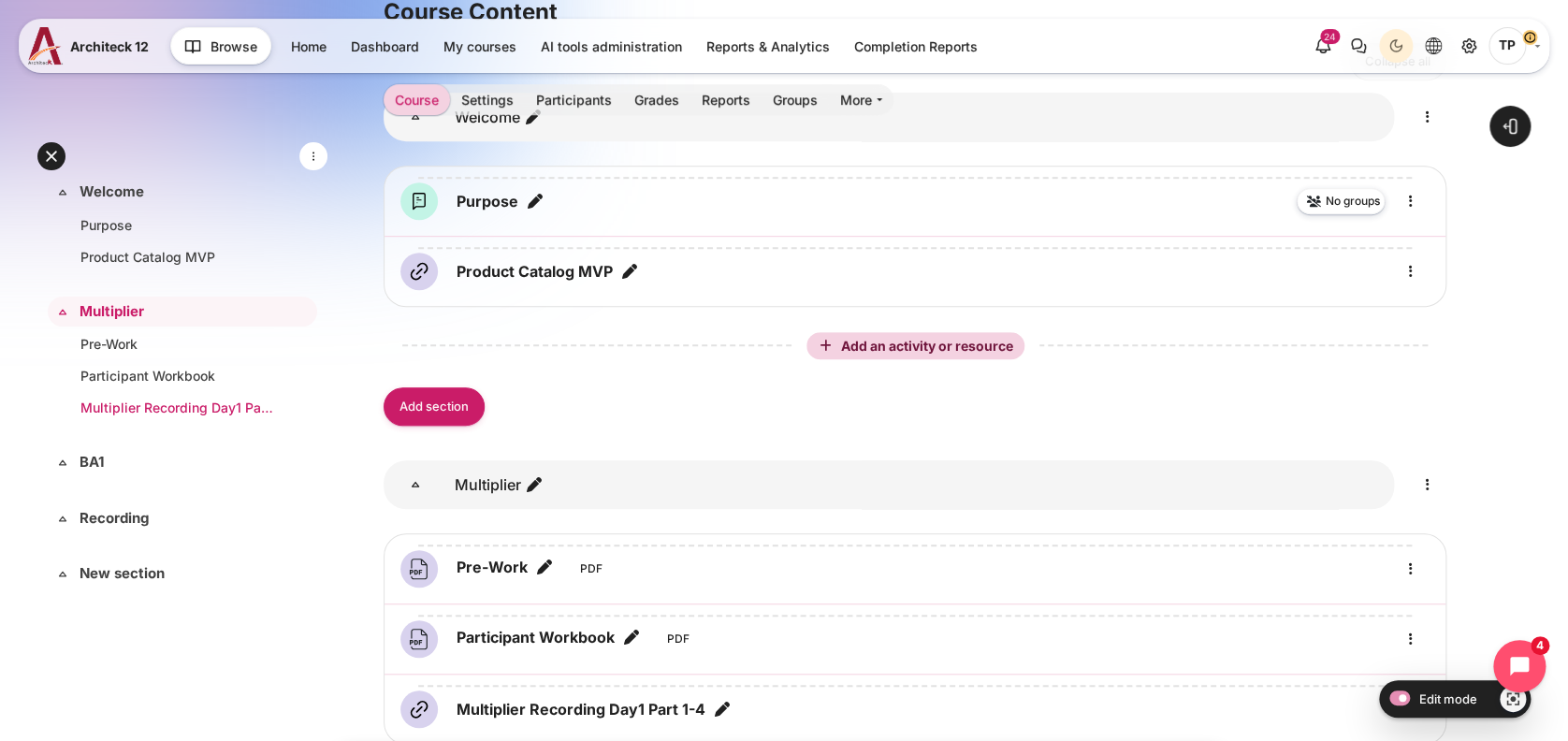
click at [118, 413] on link "Multiplier Recording Day1 Part 1-4" at bounding box center [178, 407] width 196 height 20
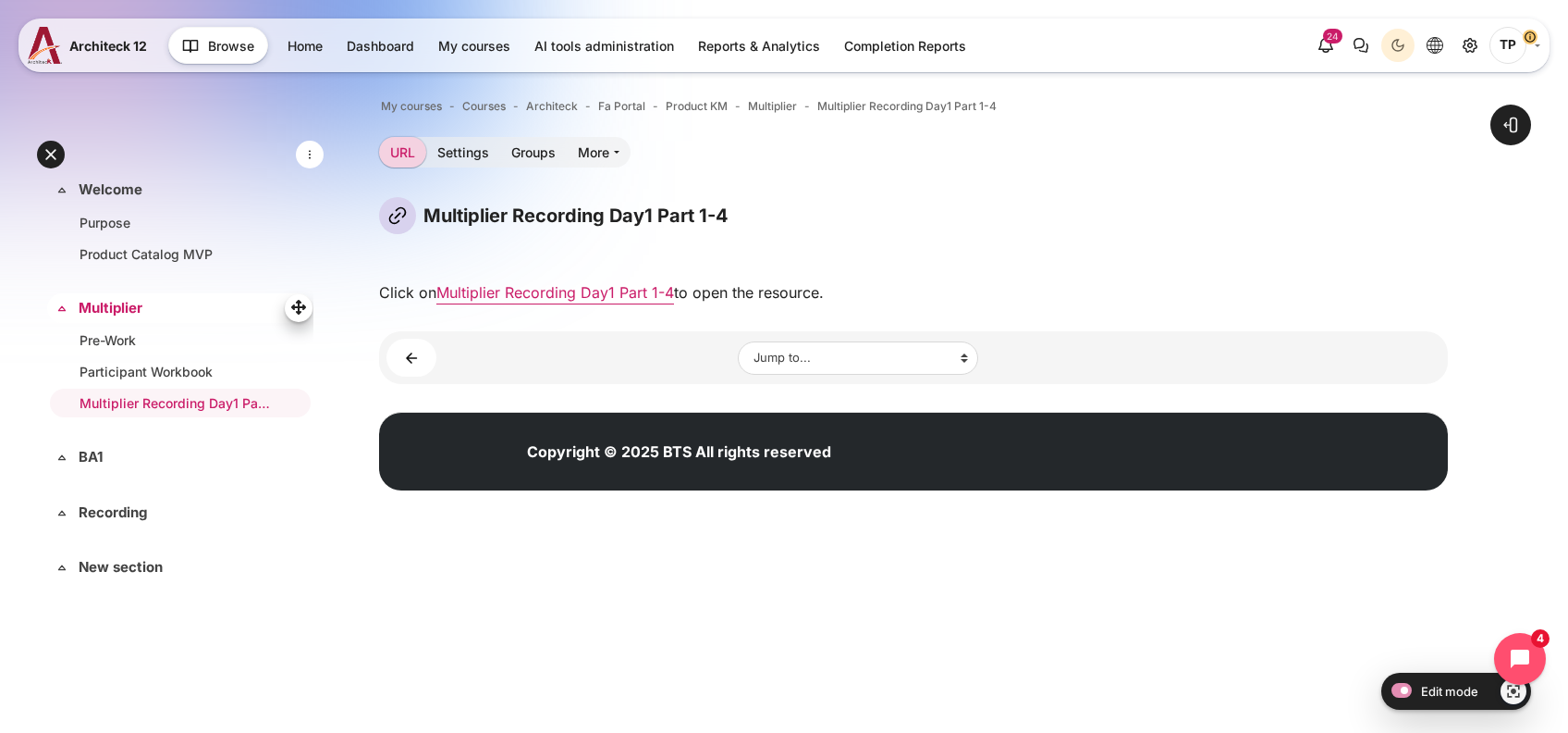
click at [104, 298] on link "Multiplier" at bounding box center [178, 309] width 200 height 22
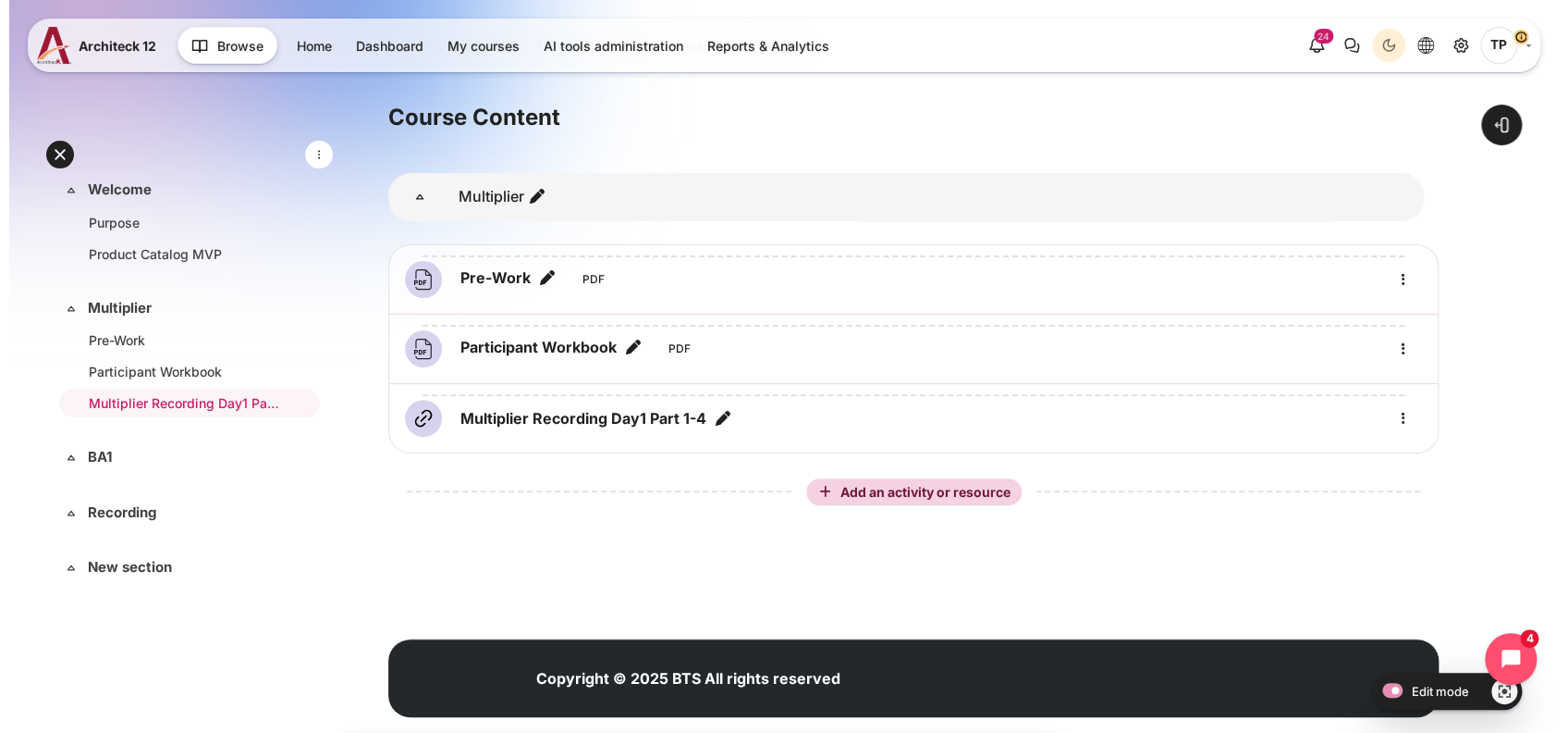
scroll to position [93, 0]
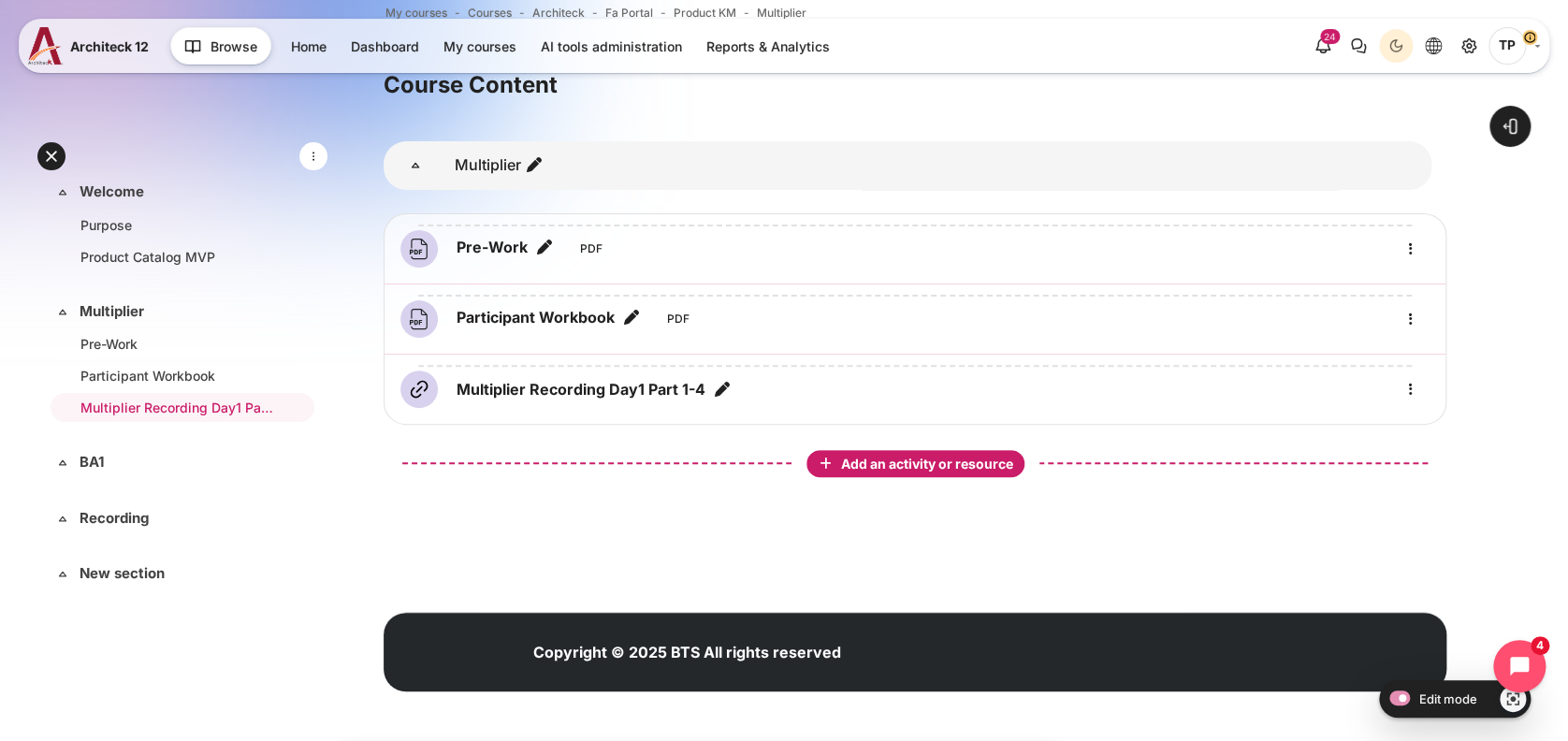
click at [912, 466] on span "Add an activity or resource" at bounding box center [929, 464] width 175 height 16
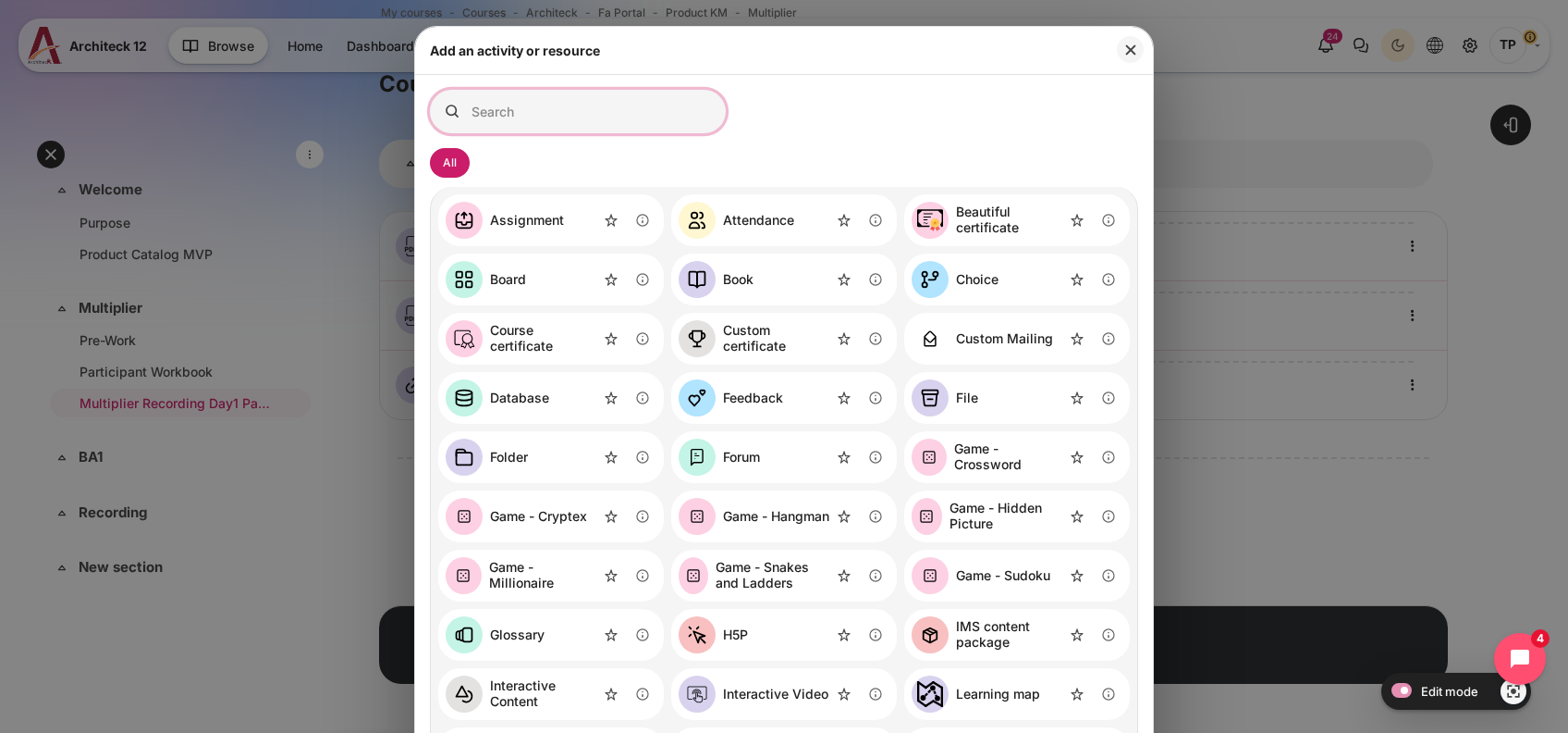
click at [562, 119] on input "Search for activities by name or description" at bounding box center [578, 112] width 296 height 43
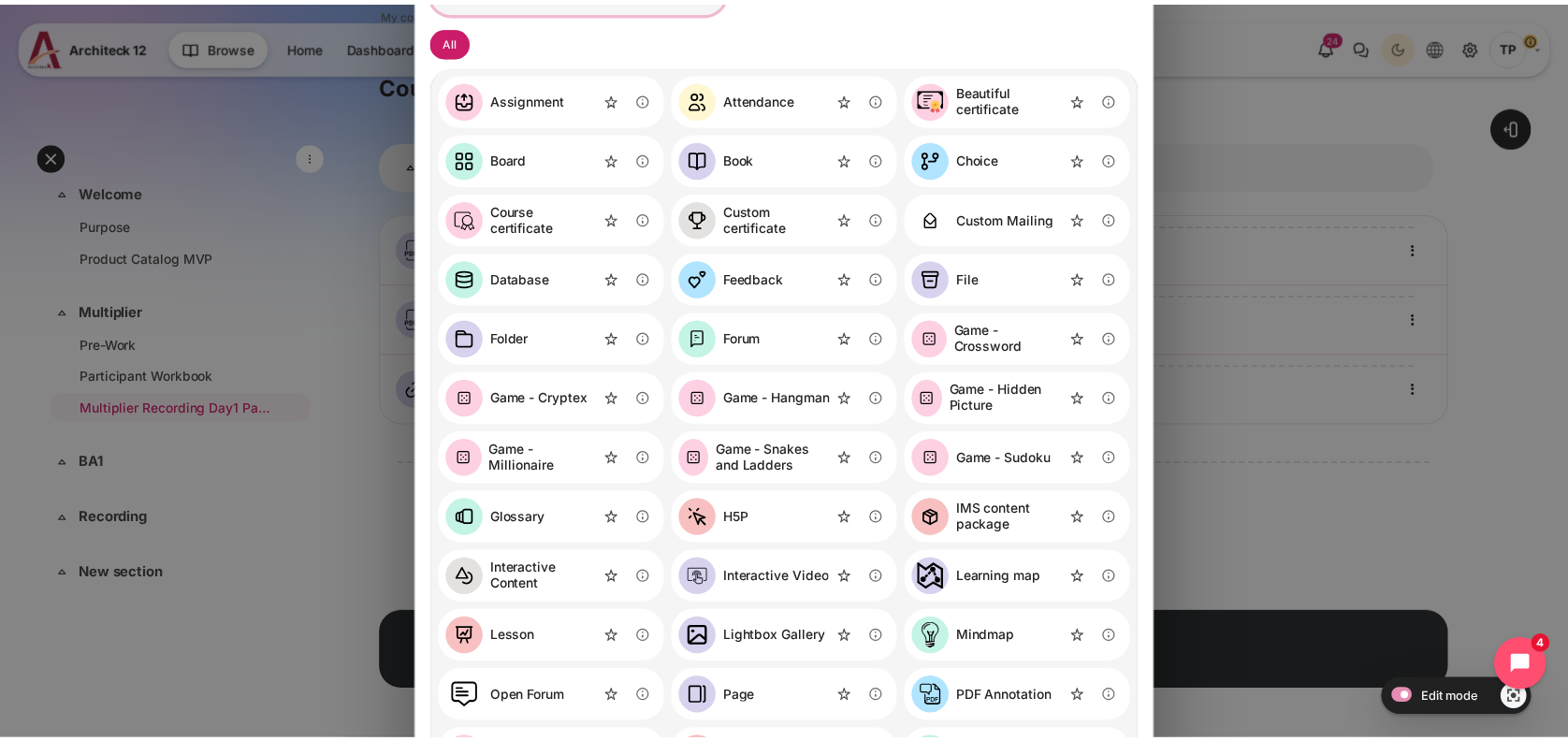
scroll to position [0, 0]
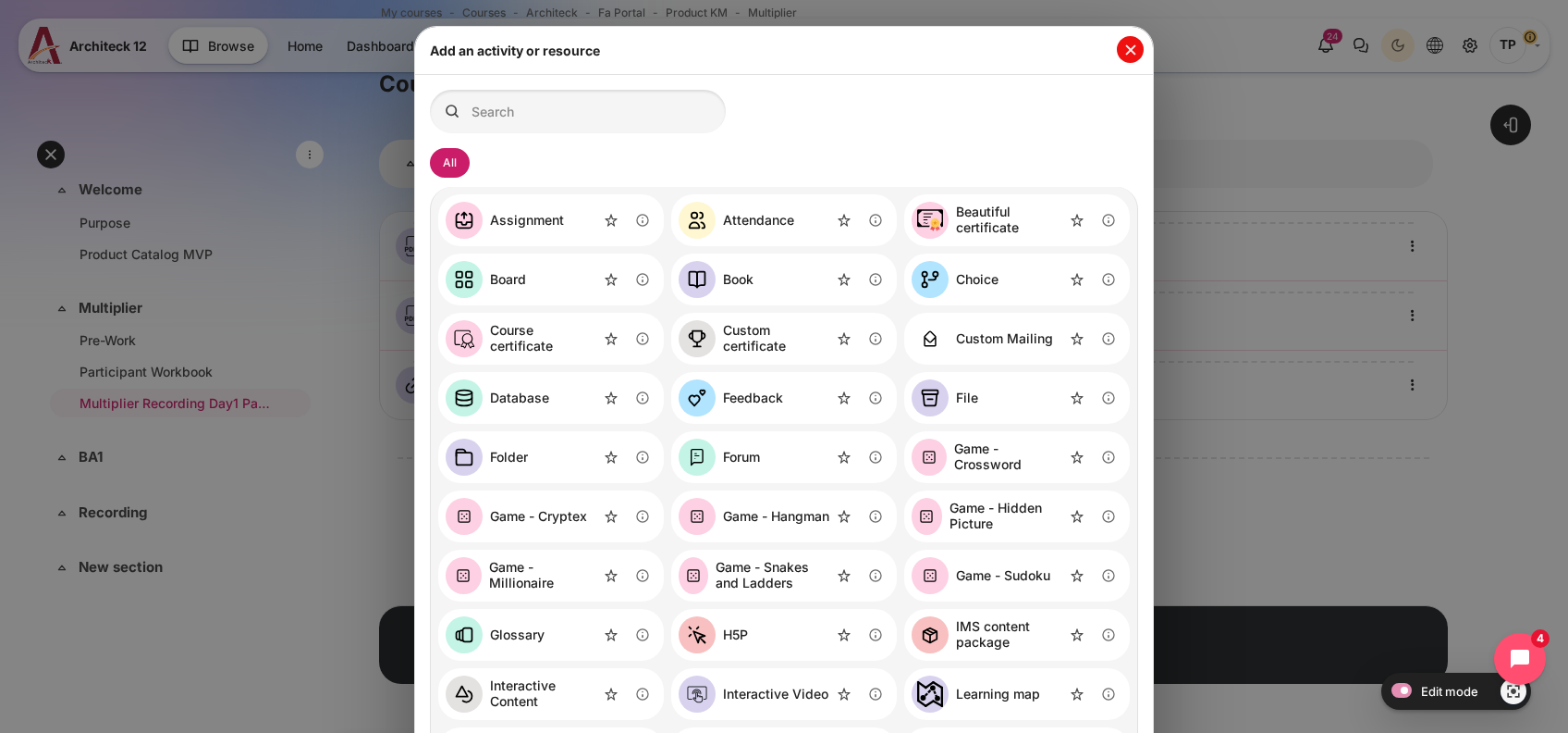
click at [1106, 49] on div "Add an activity or resource" at bounding box center [784, 50] width 737 height 48
click at [1117, 47] on button "Close" at bounding box center [1129, 49] width 26 height 26
